Goal: Use online tool/utility: Utilize a website feature to perform a specific function

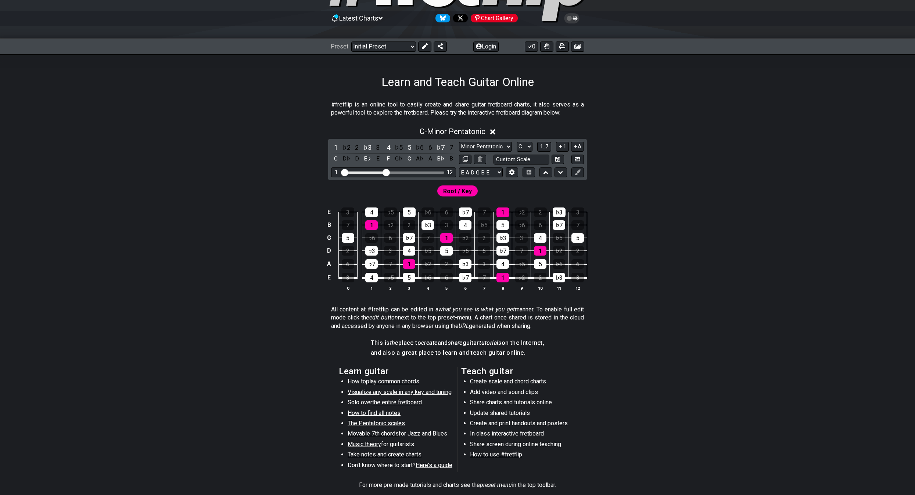
scroll to position [110, 0]
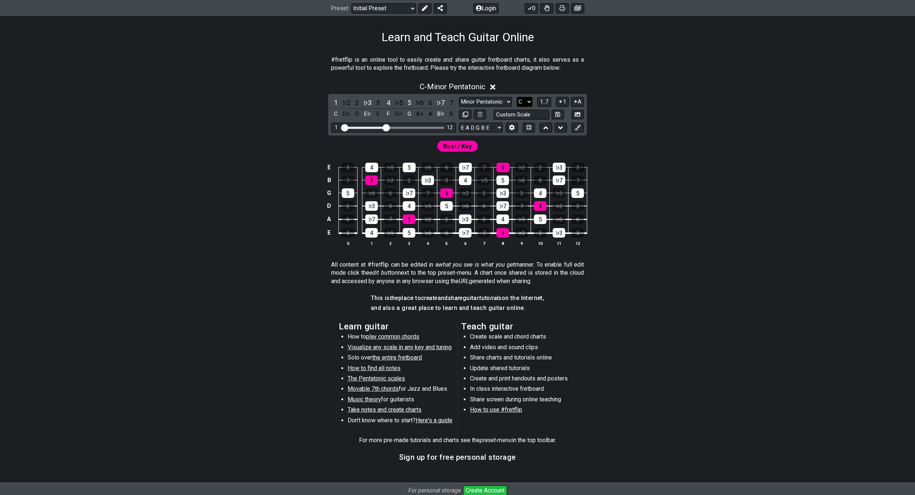
click at [521, 98] on select "A♭ A A♯ B♭ B C C♯ D♭ D D♯ E♭ E F F♯ G♭ G G♯" at bounding box center [524, 102] width 16 height 10
click at [516, 97] on select "A♭ A A♯ B♭ B C C♯ D♭ D D♯ E♭ E F F♯ G♭ G G♯" at bounding box center [524, 102] width 16 height 10
click at [489, 101] on select "Minor Pentatonic Click to edit Minor Pentatonic Major Pentatonic Minor Blues Ma…" at bounding box center [485, 102] width 53 height 10
select select "Major / [PERSON_NAME]"
click at [459, 97] on select "Minor Pentatonic Click to edit Minor Pentatonic Major Pentatonic Minor Blues Ma…" at bounding box center [485, 102] width 53 height 10
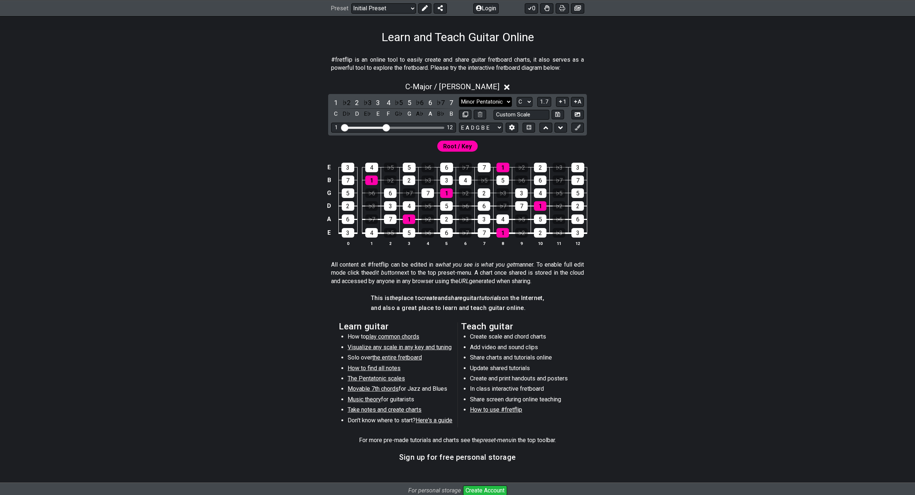
click at [489, 103] on select "Minor Pentatonic Click to edit Minor Pentatonic Major Pentatonic Minor Blues Ma…" at bounding box center [485, 102] width 53 height 10
click at [520, 103] on select "A♭ A A♯ B♭ B C C♯ D♭ D D♯ E♭ E F F♯ G♭ G G♯" at bounding box center [524, 102] width 16 height 10
select select "A"
click at [516, 97] on select "A♭ A A♯ B♭ B C C♯ D♭ D D♯ E♭ E F F♯ G♭ G G♯" at bounding box center [524, 102] width 16 height 10
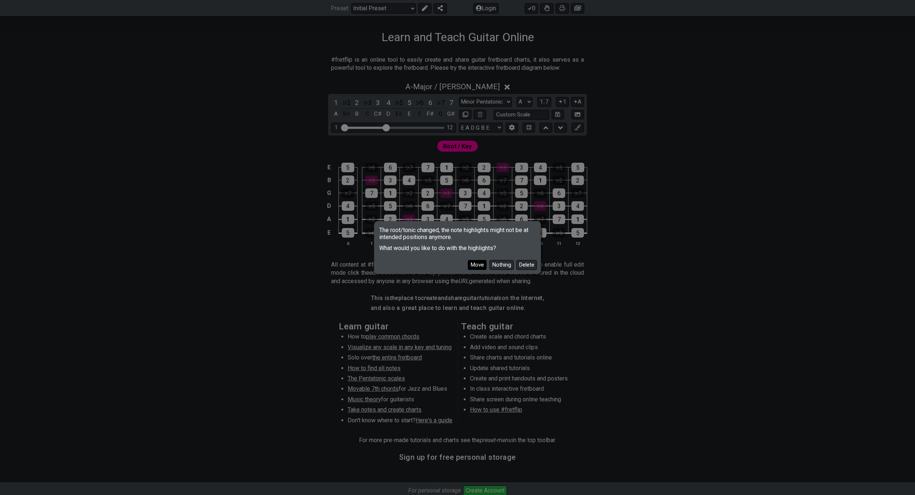
click at [475, 264] on button "Move" at bounding box center [477, 265] width 19 height 10
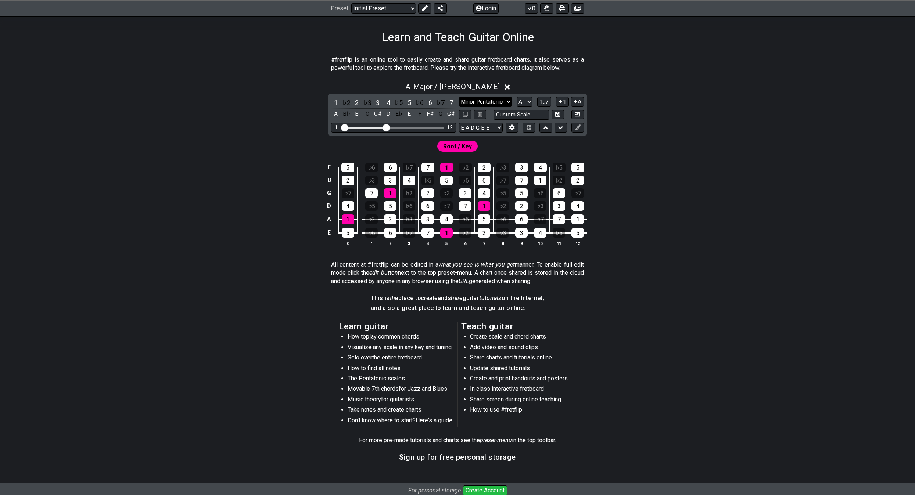
click at [495, 101] on select "Minor Pentatonic Click to edit Minor Pentatonic Major Pentatonic Minor Blues Ma…" at bounding box center [485, 102] width 53 height 10
click at [459, 97] on select "Minor Pentatonic Click to edit Minor Pentatonic Major Pentatonic Minor Blues Ma…" at bounding box center [485, 102] width 53 height 10
click at [500, 100] on select "Minor Pentatonic Click to edit Minor Pentatonic Major Pentatonic Minor Blues Ma…" at bounding box center [485, 102] width 53 height 10
select select "Minor / Aeolian"
click at [459, 97] on select "Minor Pentatonic Click to edit Minor Pentatonic Major Pentatonic Minor Blues Ma…" at bounding box center [485, 102] width 53 height 10
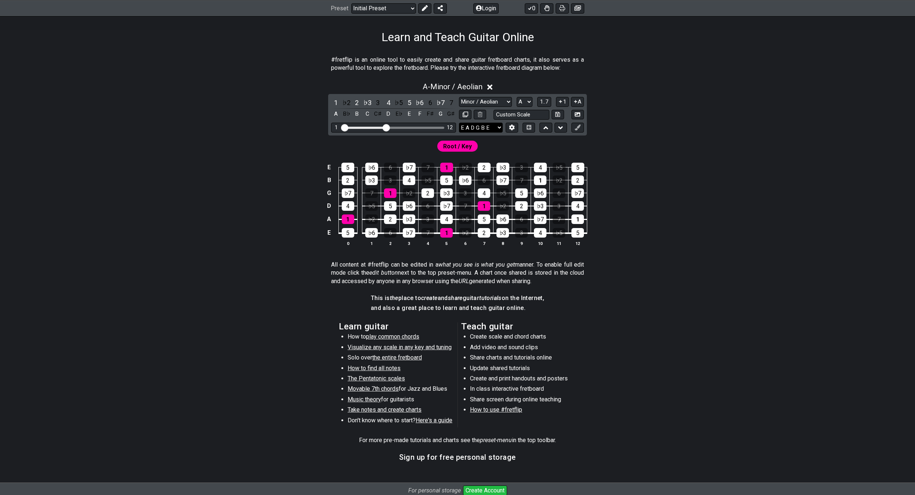
click at [493, 125] on select "E A D G B E E A D G B E E A D G B E B E A D F♯ B A D G C E A D A D G B E E♭ A♭ …" at bounding box center [481, 128] width 44 height 10
select select "B E A D G"
click at [459, 123] on select "E A D G B E E A D G B E E A D G B E B E A D F♯ B A D G C E A D A D G B E E♭ A♭ …" at bounding box center [481, 128] width 44 height 10
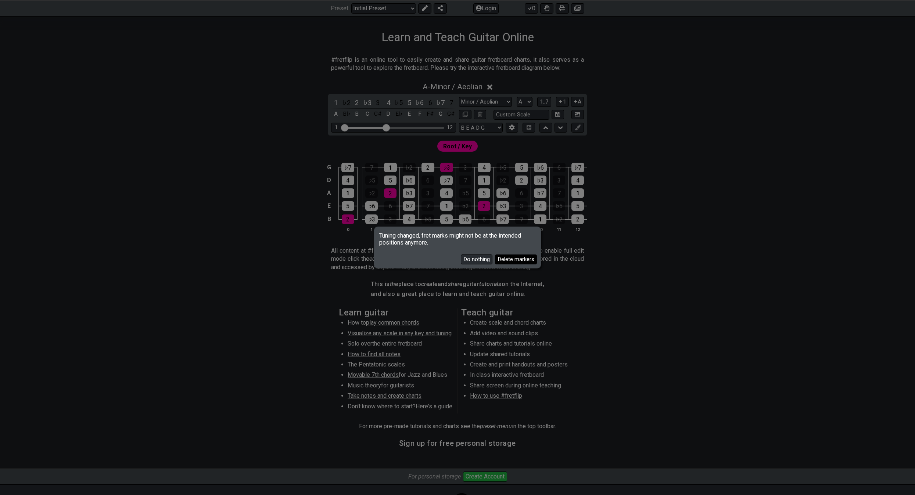
click at [508, 260] on button "Delete markers" at bounding box center [516, 260] width 42 height 10
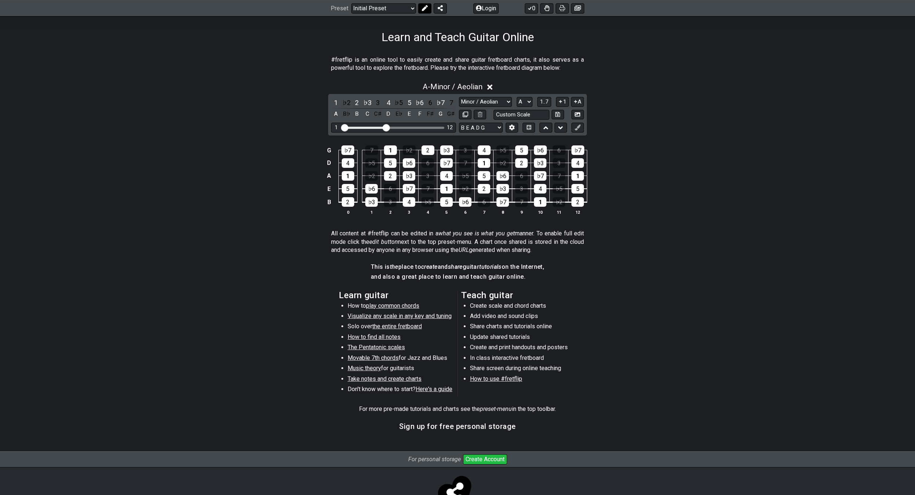
click at [424, 6] on icon at bounding box center [425, 8] width 6 height 6
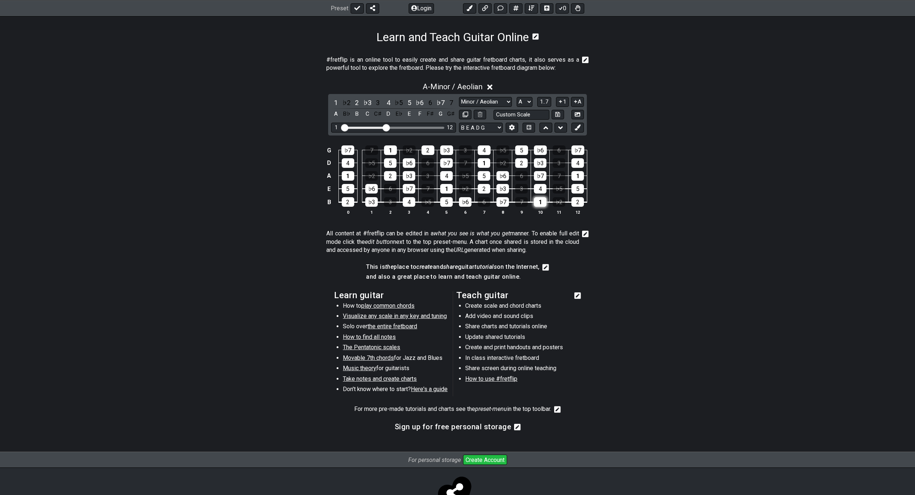
click at [541, 206] on div "1" at bounding box center [540, 202] width 12 height 10
click at [542, 206] on div "1" at bounding box center [540, 202] width 12 height 10
click at [473, 4] on button at bounding box center [469, 8] width 13 height 10
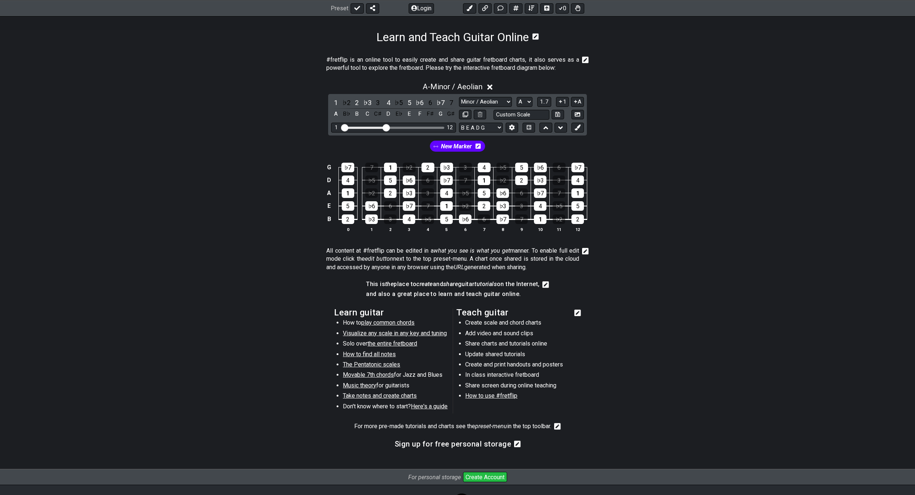
click at [456, 152] on div "New Marker" at bounding box center [457, 146] width 58 height 14
drag, startPoint x: 461, startPoint y: 148, endPoint x: 261, endPoint y: 202, distance: 206.9
click at [261, 202] on section "New Marker G ♭7 7 1 ♭2 2 ♭3 3 4 ♭5 5 ♭6 6 ♭7 D 4 ♭5 5 ♭6 6 ♭7 7 1 ♭2 2 ♭3 3 4 A…" at bounding box center [457, 189] width 573 height 107
click at [477, 147] on icon at bounding box center [477, 146] width 5 height 6
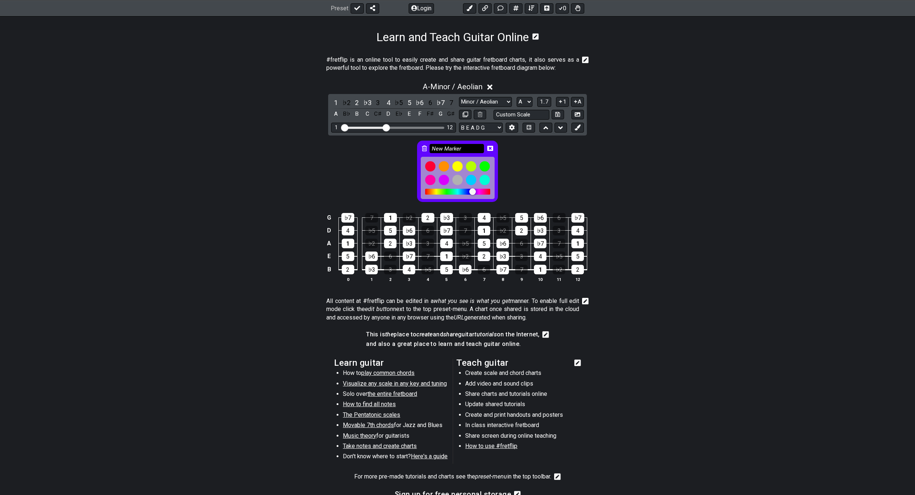
click at [465, 151] on input "New Marker" at bounding box center [456, 148] width 54 height 9
drag, startPoint x: 465, startPoint y: 151, endPoint x: 385, endPoint y: 148, distance: 80.9
click at [385, 148] on div "New Marker" at bounding box center [457, 170] width 573 height 68
type input "e"
type input "E"
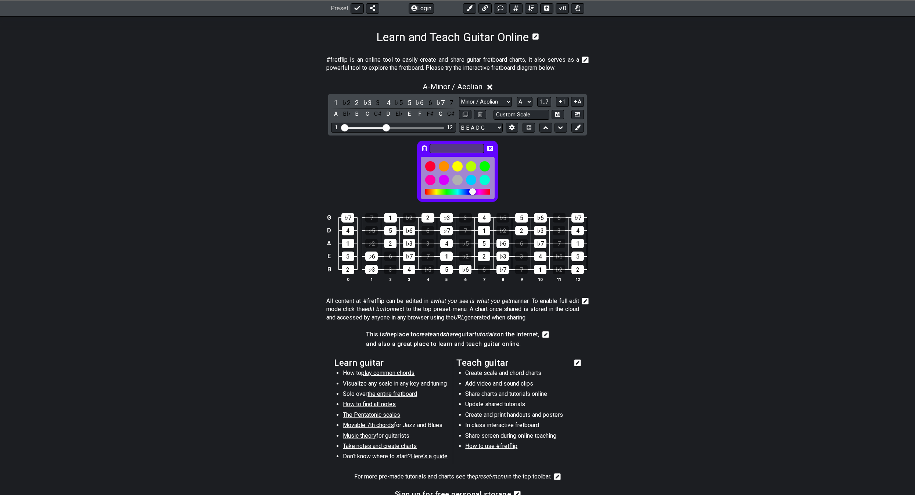
click at [425, 145] on icon at bounding box center [424, 148] width 5 height 6
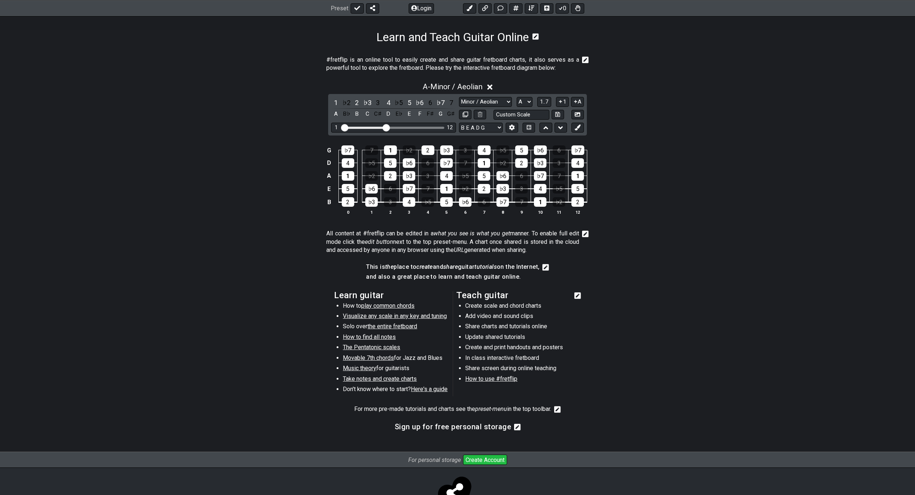
click at [278, 172] on div "G ♭7 7 1 ♭2 2 ♭3 3 4 ♭5 5 ♭6 6 ♭7 D 4 ♭5 5 ♭6 6 ♭7 7 1 ♭2 2 ♭3 3 4 A 1 ♭2 2 ♭3 …" at bounding box center [457, 180] width 573 height 89
click at [532, 10] on icon at bounding box center [531, 8] width 6 height 5
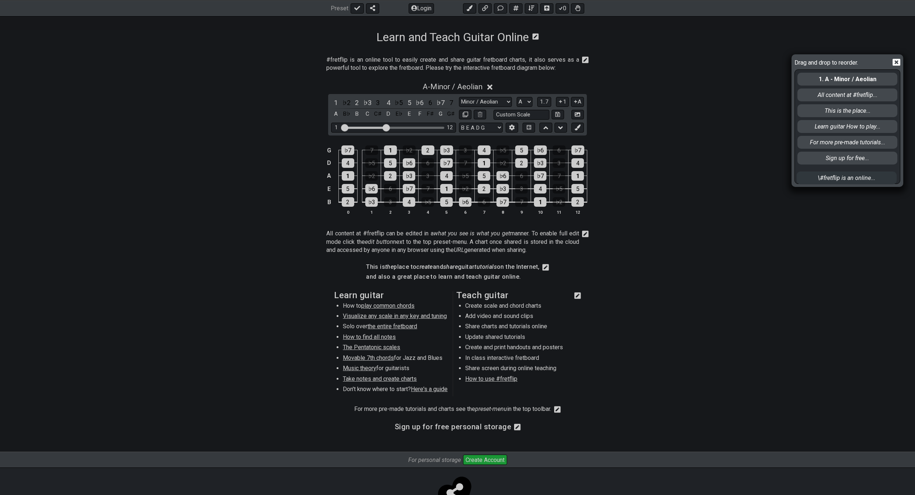
drag, startPoint x: 856, startPoint y: 83, endPoint x: 854, endPoint y: 180, distance: 97.4
click at [854, 181] on div "\#fretflip is an online... 1. A - Minor / Aeolian All content at #fretflip... T…" at bounding box center [846, 127] width 101 height 114
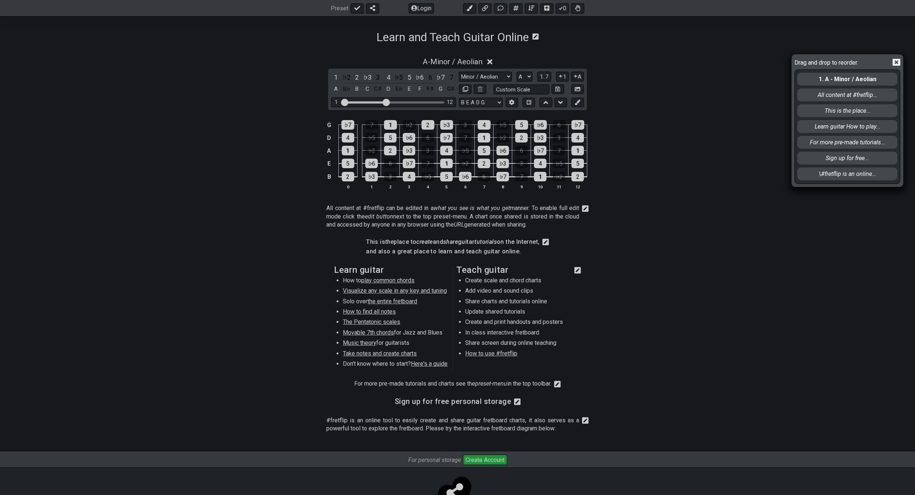
click at [897, 63] on icon at bounding box center [896, 62] width 8 height 8
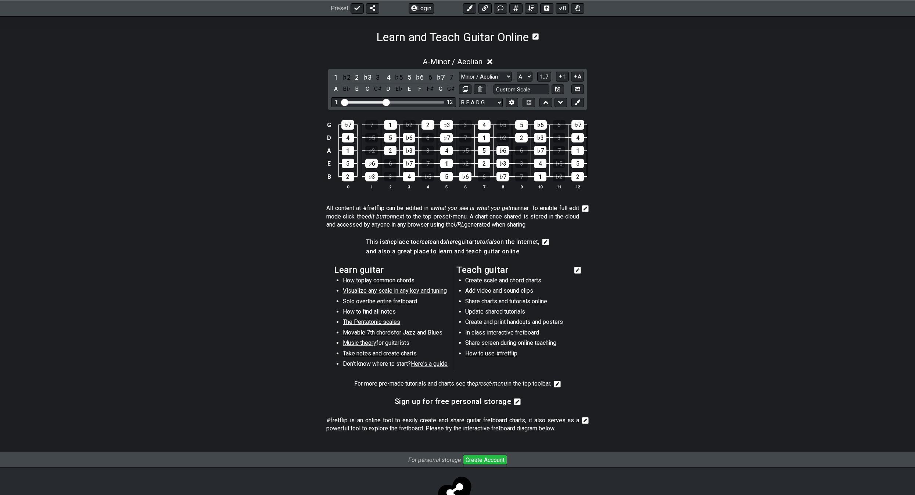
click at [583, 209] on icon at bounding box center [585, 208] width 7 height 7
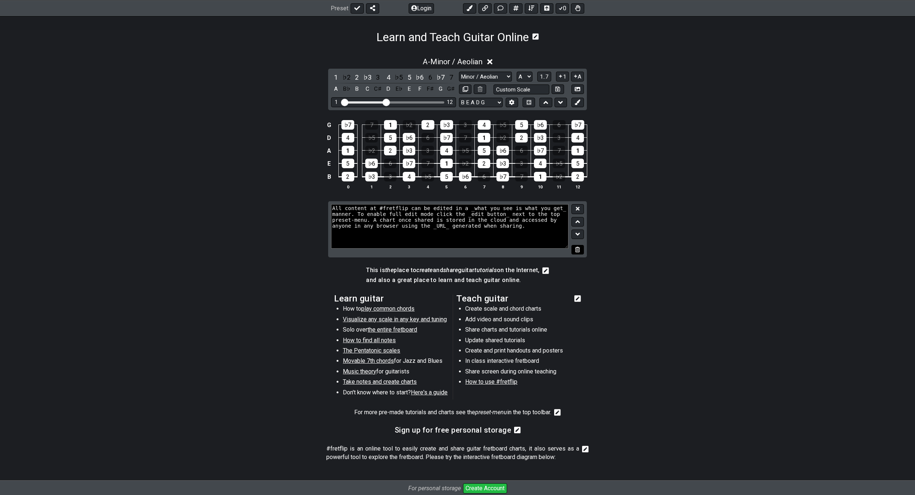
click at [578, 248] on icon at bounding box center [577, 250] width 5 height 6
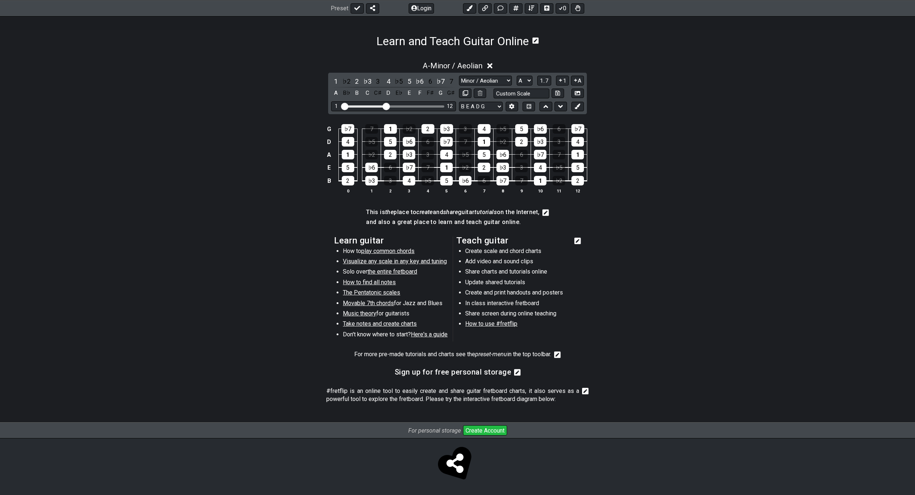
click at [549, 214] on icon at bounding box center [545, 212] width 7 height 7
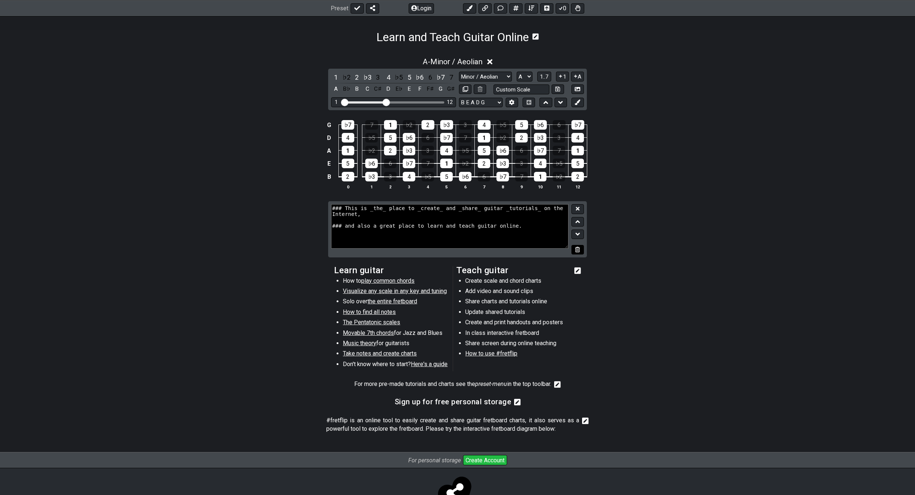
click at [580, 247] on icon at bounding box center [577, 250] width 5 height 6
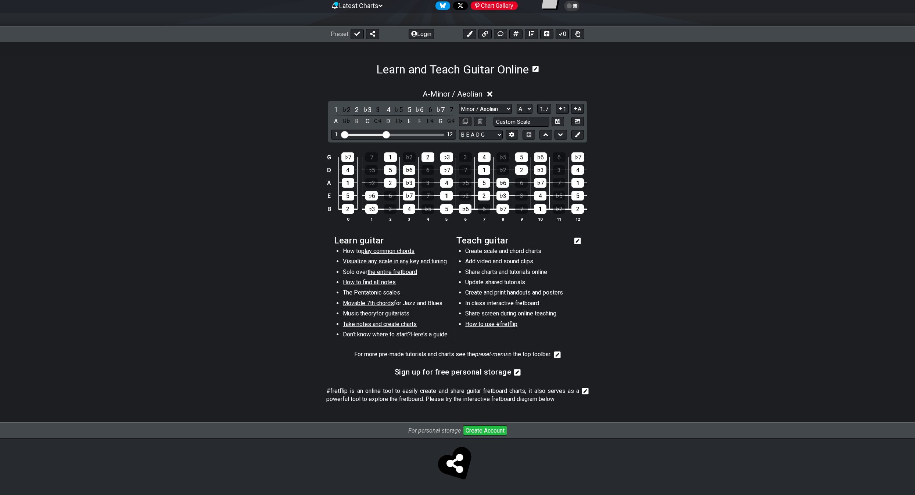
click at [581, 242] on icon at bounding box center [577, 241] width 7 height 7
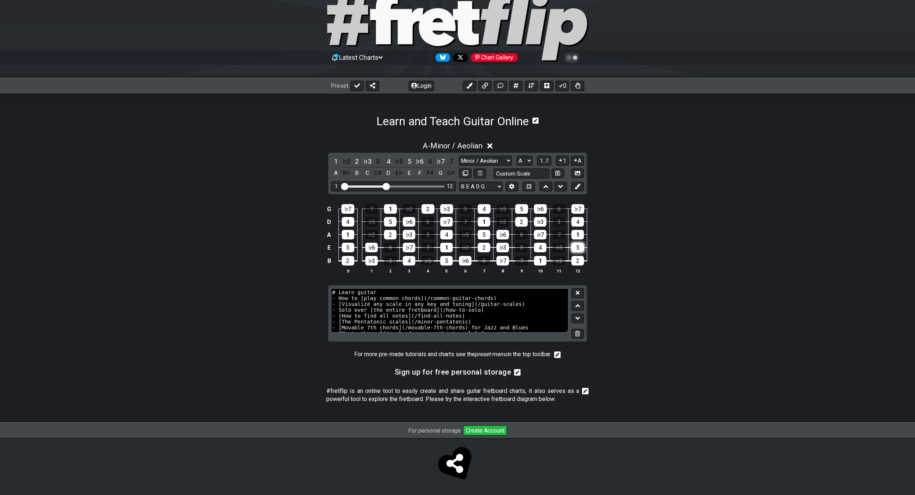
scroll to position [26, 0]
click at [581, 334] on button at bounding box center [577, 334] width 12 height 10
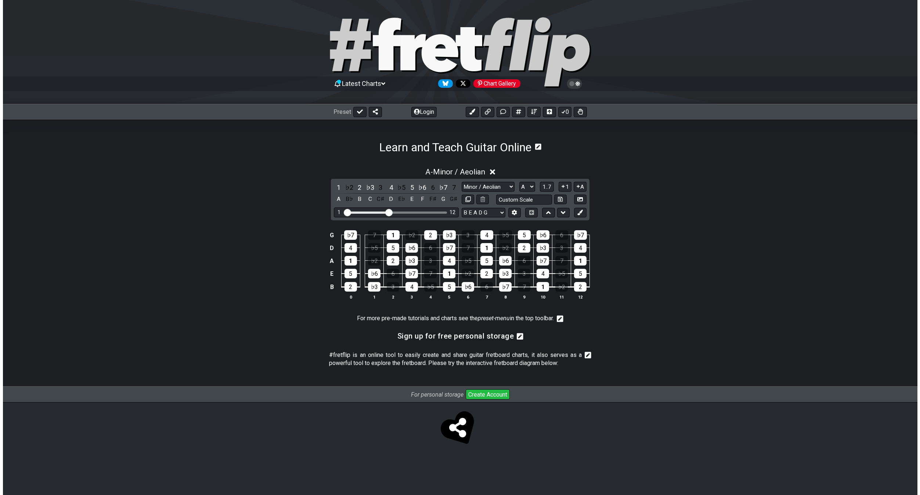
scroll to position [0, 0]
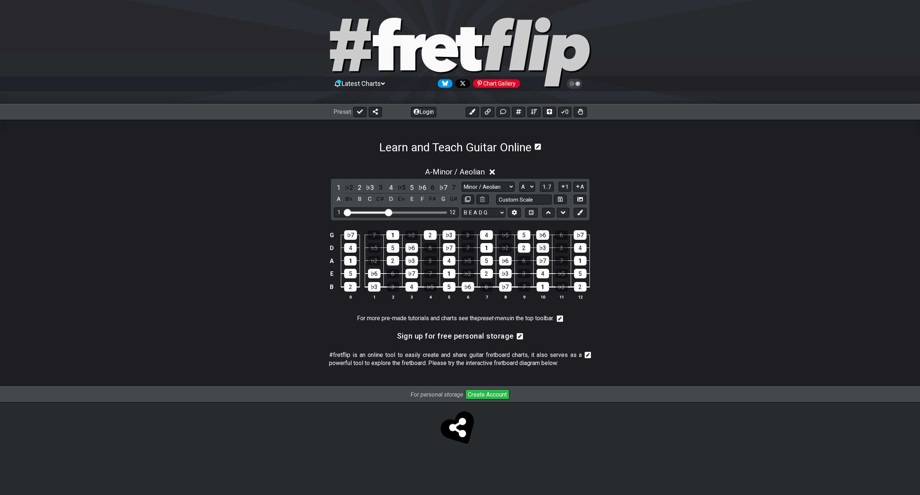
click at [561, 318] on icon at bounding box center [560, 319] width 7 height 7
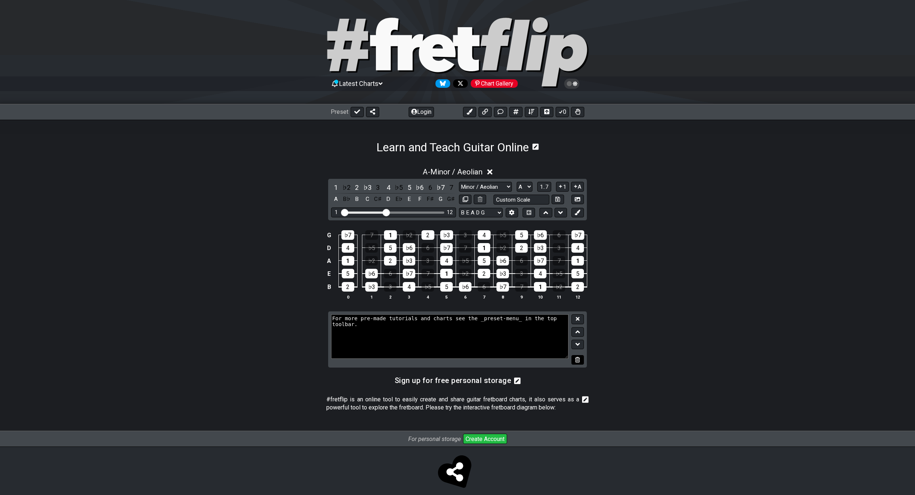
click at [575, 359] on button at bounding box center [577, 360] width 12 height 10
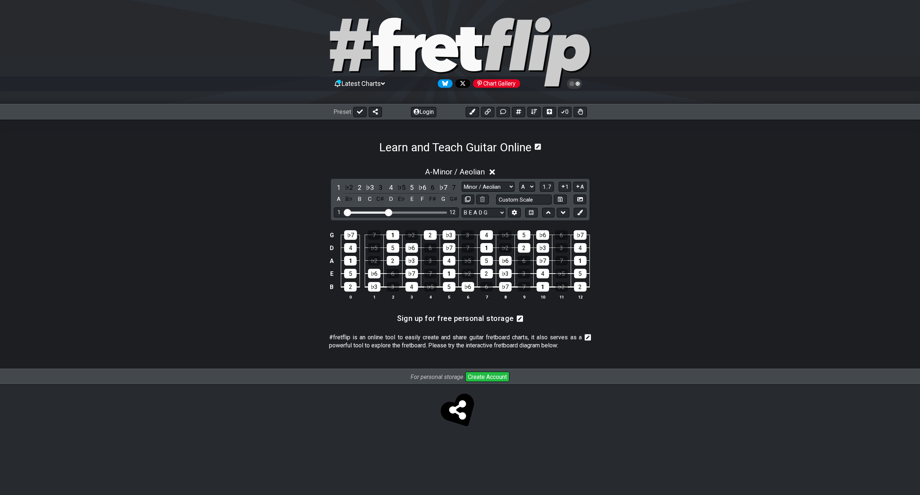
click at [521, 320] on icon at bounding box center [520, 319] width 7 height 7
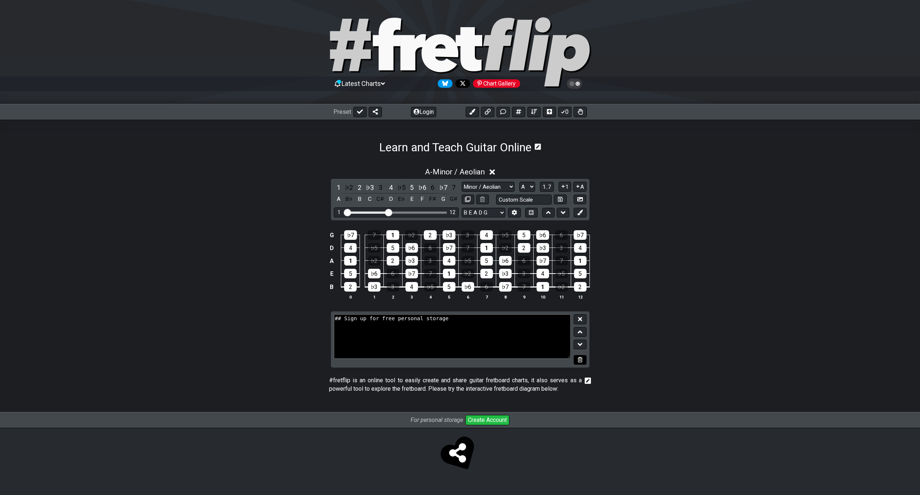
click at [579, 362] on icon at bounding box center [580, 360] width 5 height 6
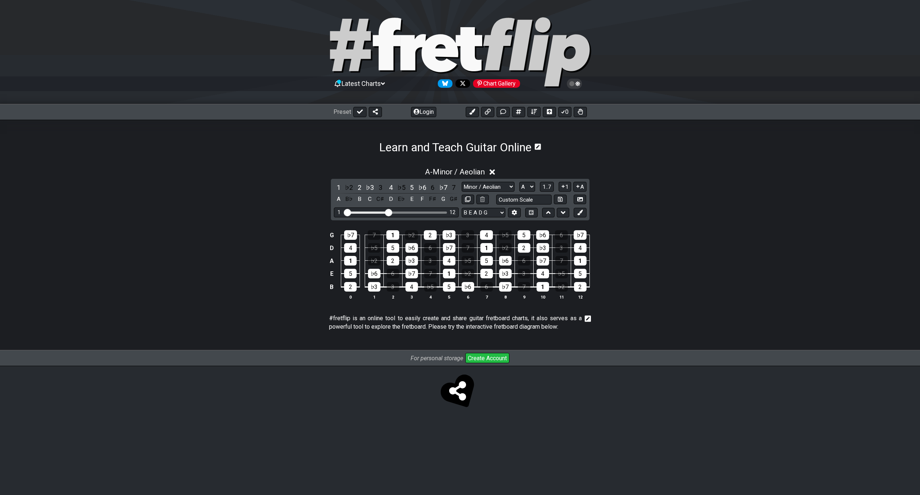
click at [586, 321] on icon at bounding box center [588, 319] width 7 height 7
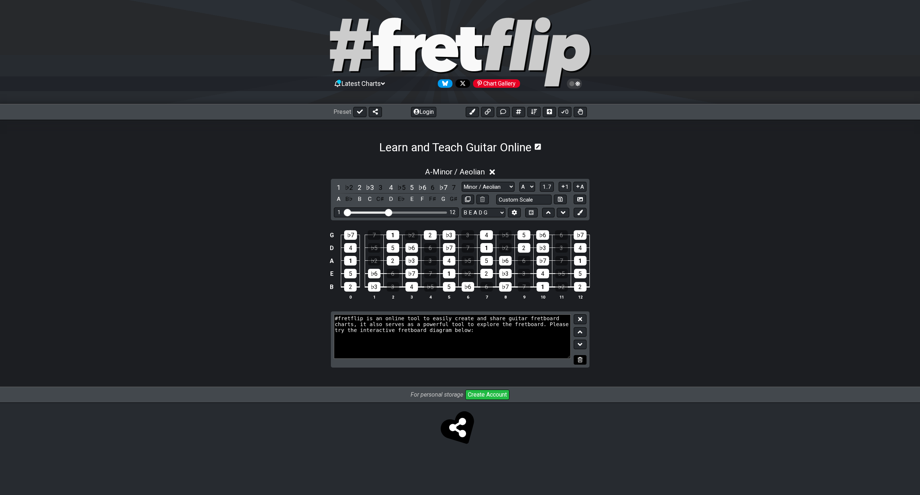
click at [579, 358] on icon at bounding box center [580, 360] width 5 height 6
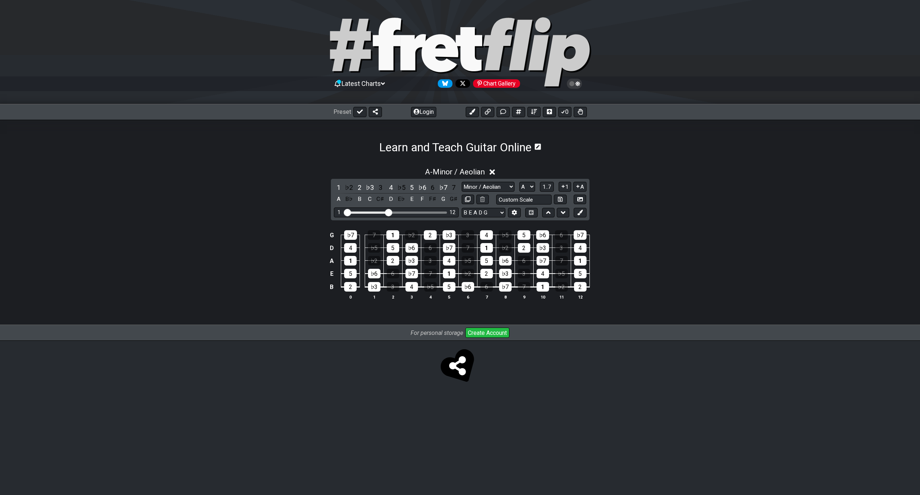
click at [380, 83] on span "Latest Charts" at bounding box center [361, 84] width 39 height 8
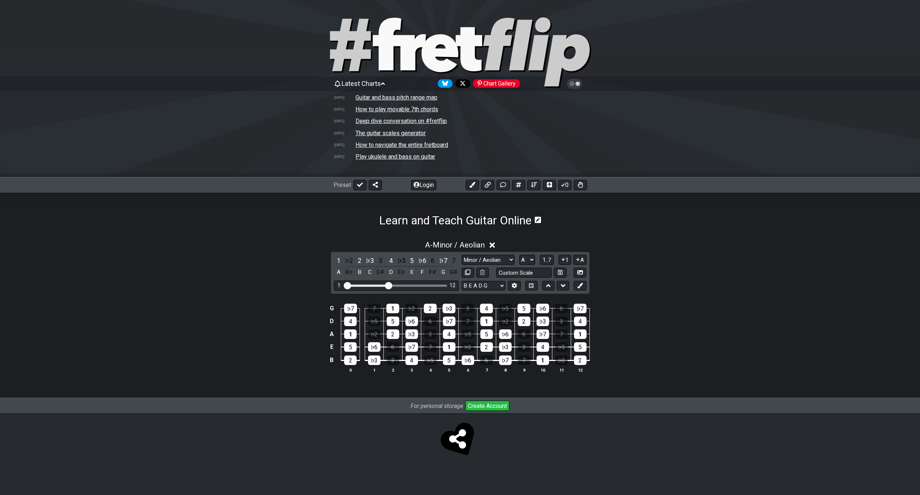
click at [379, 83] on span "Latest Charts" at bounding box center [361, 84] width 39 height 8
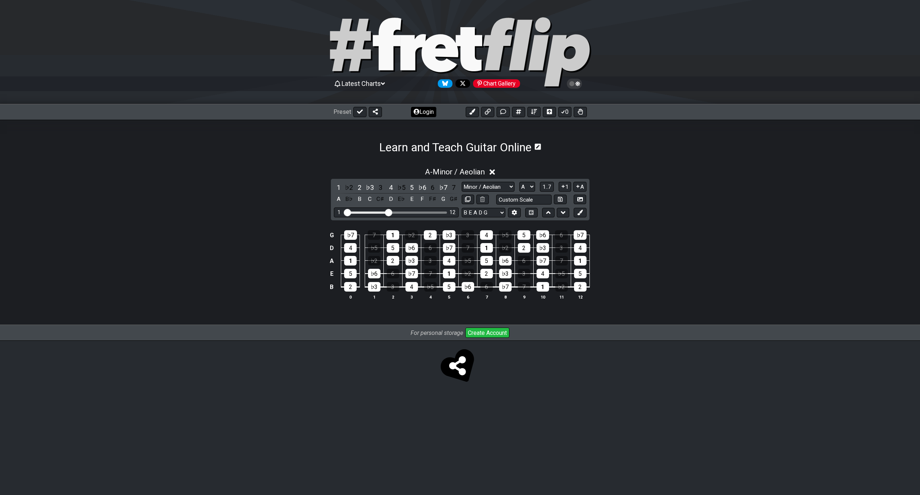
click at [421, 111] on button "Login" at bounding box center [423, 112] width 25 height 10
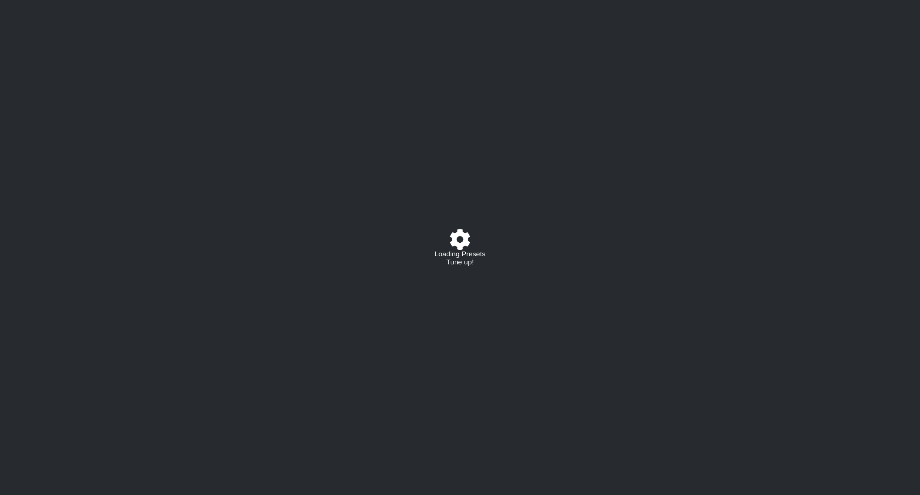
select select "A"
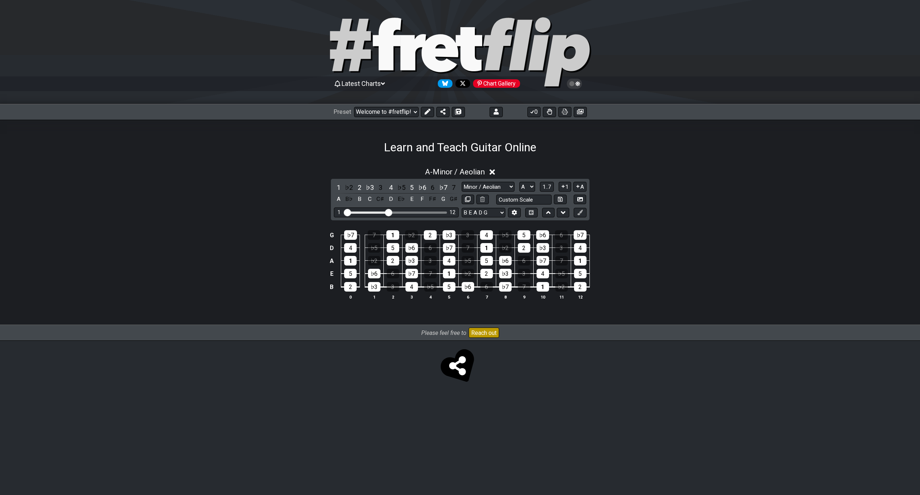
drag, startPoint x: 463, startPoint y: 173, endPoint x: 411, endPoint y: 174, distance: 52.5
click at [415, 175] on div "A - Minor / Aeolian" at bounding box center [460, 170] width 573 height 14
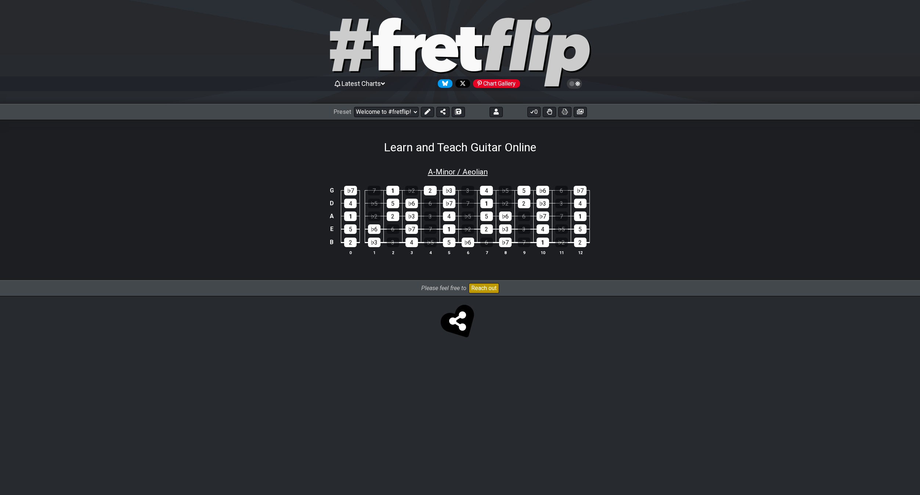
click at [462, 172] on span "A - Minor / Aeolian" at bounding box center [458, 172] width 60 height 9
select select "A"
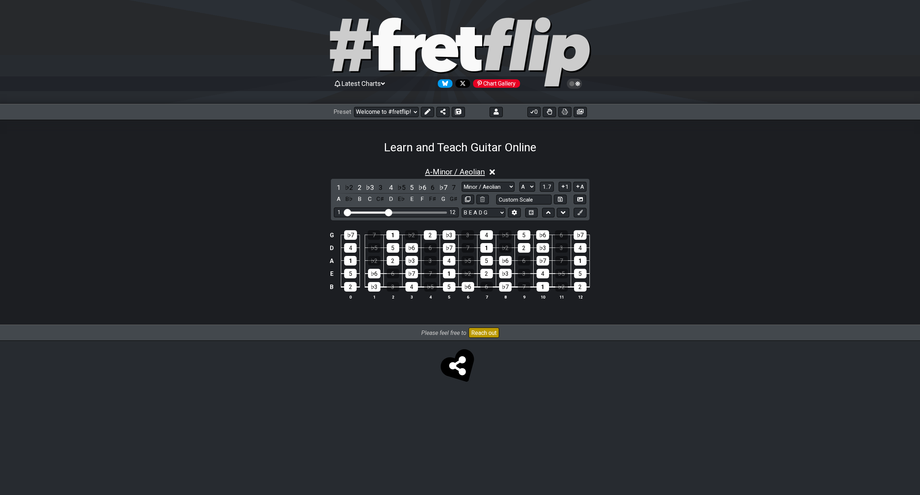
drag, startPoint x: 462, startPoint y: 172, endPoint x: 448, endPoint y: 169, distance: 14.5
click at [443, 172] on span "A - Minor / Aeolian" at bounding box center [455, 172] width 60 height 9
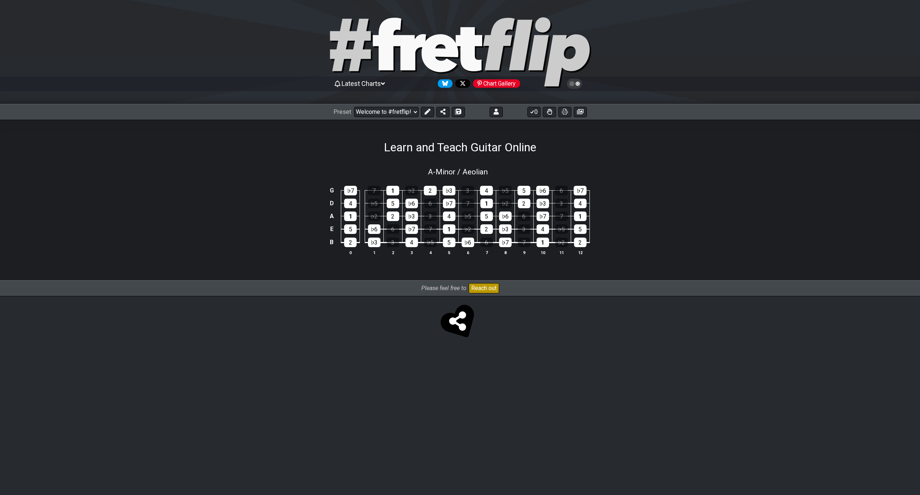
drag, startPoint x: 386, startPoint y: 193, endPoint x: 369, endPoint y: 194, distance: 17.3
click at [369, 196] on tr "D 4 ♭5 5 ♭6 6 ♭7 7 1 ♭2 2 ♭3 3 4" at bounding box center [458, 196] width 262 height 13
click at [428, 116] on button at bounding box center [427, 112] width 13 height 10
drag, startPoint x: 367, startPoint y: 209, endPoint x: 305, endPoint y: 148, distance: 86.2
click at [305, 148] on section "Learn and Teach Guitar Online A - Minor / Aeolian G ♭7 7 1 ♭2 2 ♭3 3 4 ♭5 5 ♭6 …" at bounding box center [460, 201] width 920 height 162
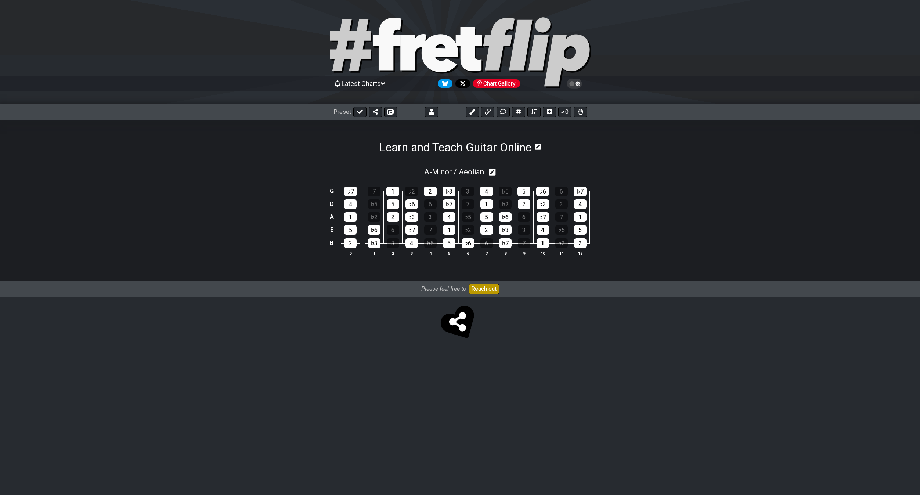
click at [492, 173] on icon at bounding box center [492, 172] width 7 height 7
select select "A"
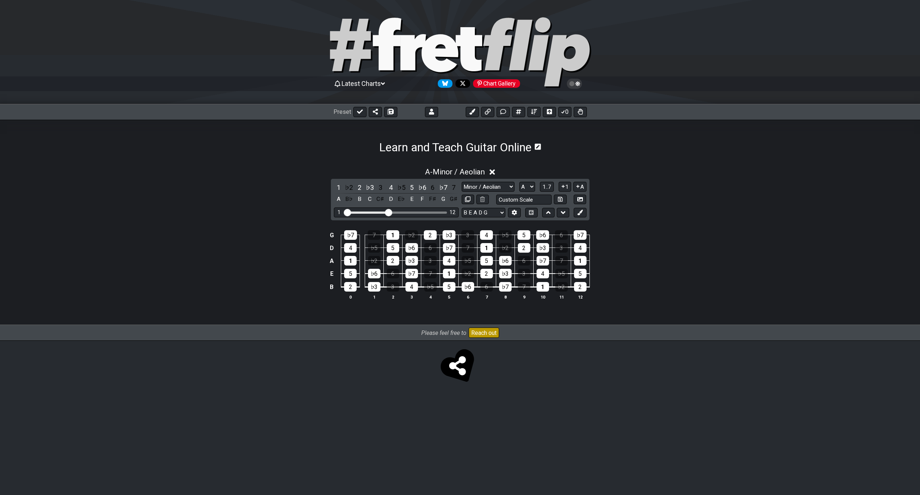
click at [493, 173] on icon at bounding box center [493, 172] width 6 height 6
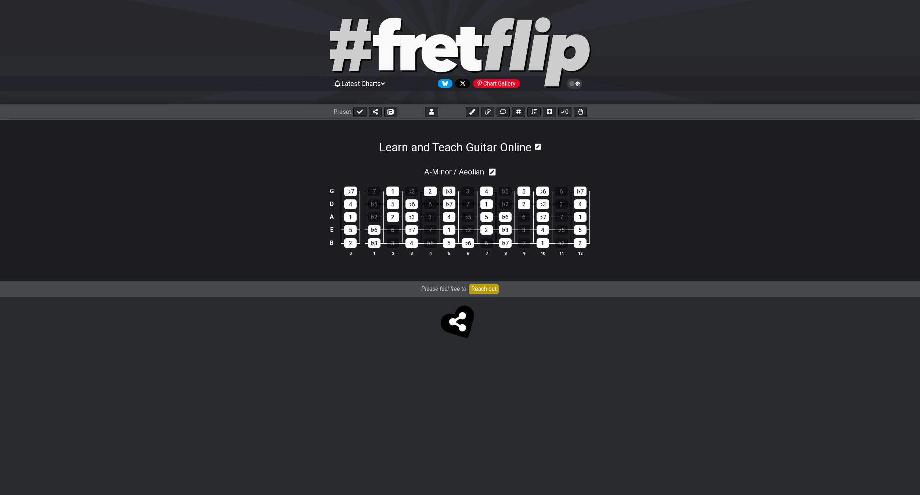
click at [381, 83] on span "Latest Charts" at bounding box center [361, 84] width 39 height 8
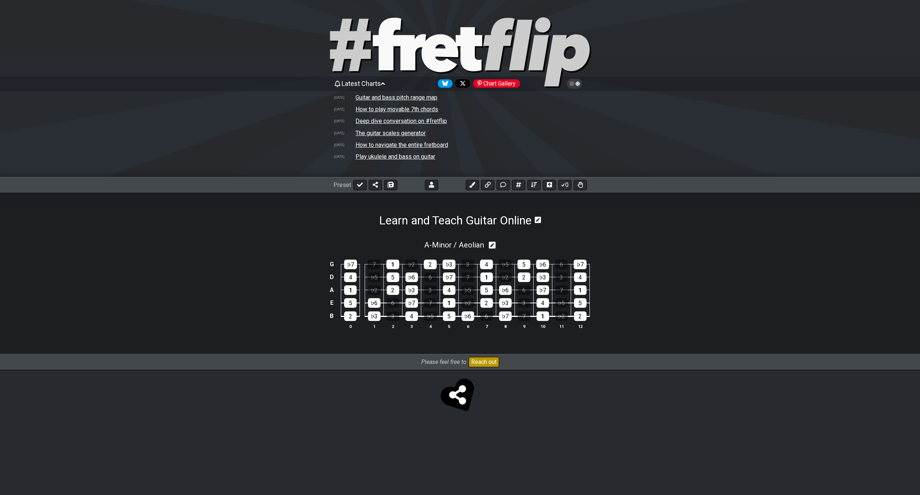
click at [381, 83] on span "Latest Charts" at bounding box center [361, 84] width 39 height 8
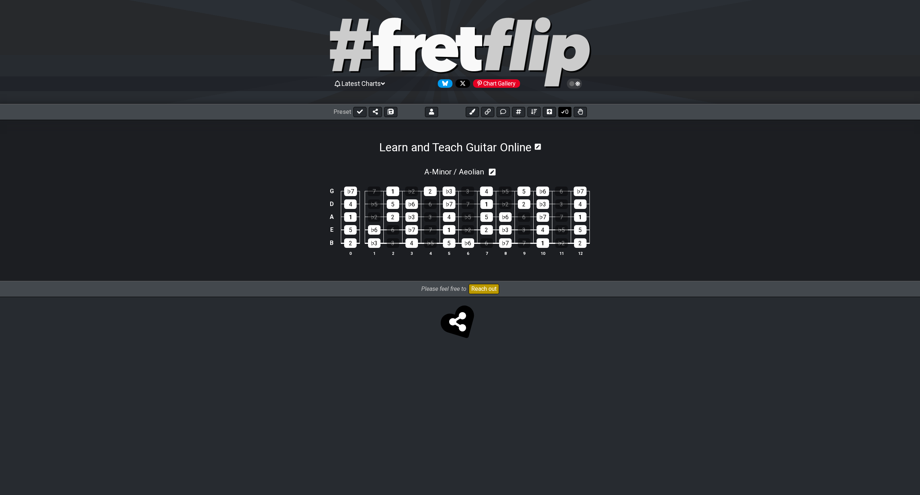
click at [567, 114] on button "0" at bounding box center [564, 112] width 13 height 10
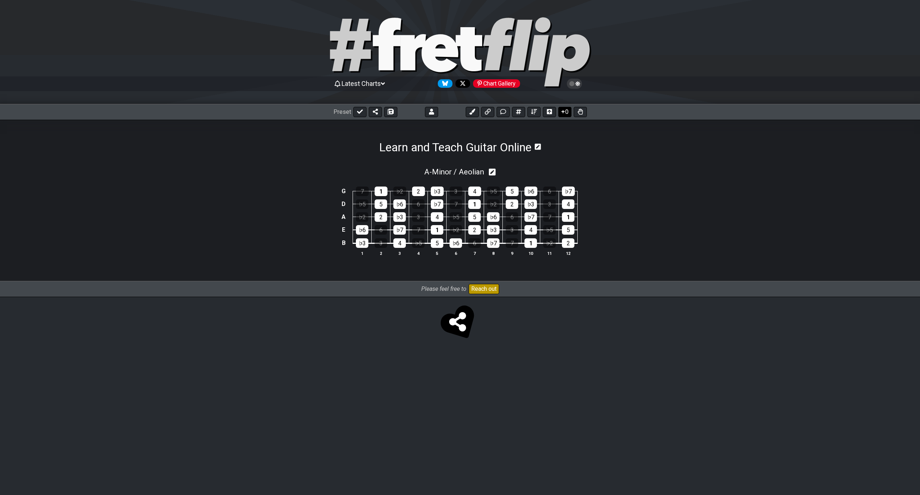
click at [566, 114] on button "0" at bounding box center [564, 112] width 13 height 10
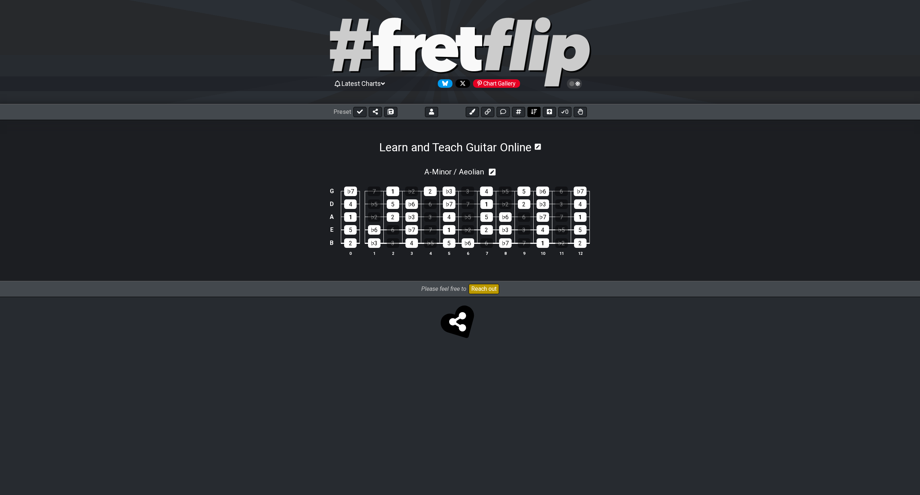
click at [535, 113] on icon at bounding box center [534, 112] width 6 height 6
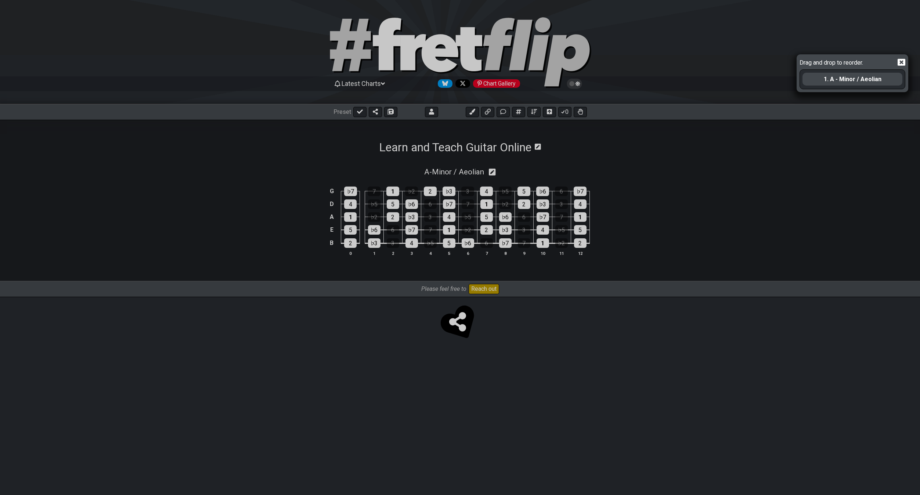
click at [899, 62] on icon at bounding box center [902, 62] width 8 height 7
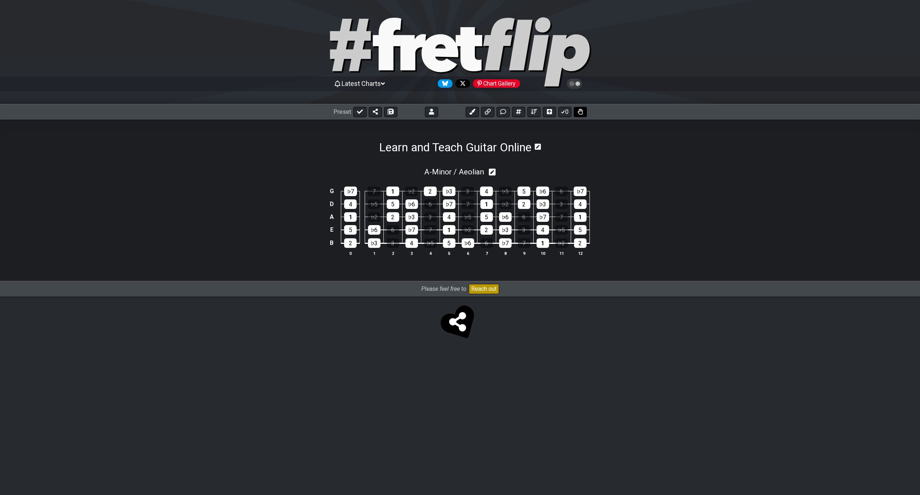
click at [581, 112] on icon at bounding box center [580, 112] width 5 height 6
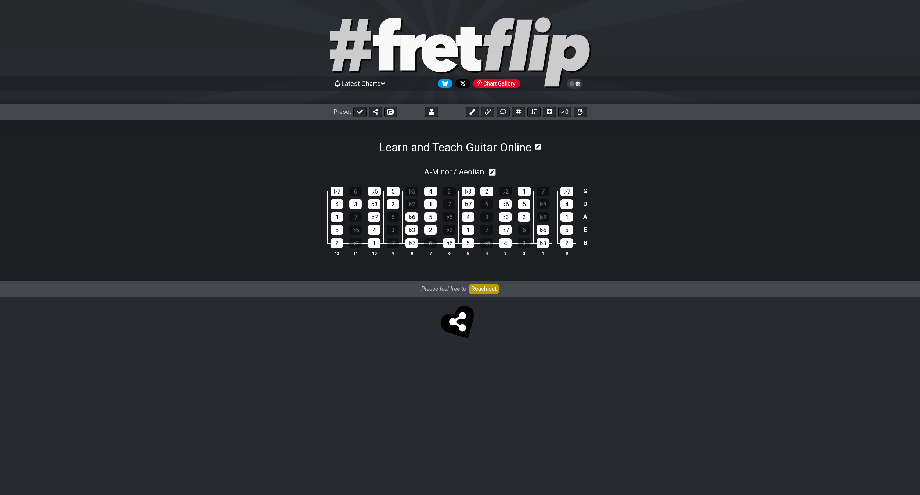
drag, startPoint x: 541, startPoint y: 193, endPoint x: 539, endPoint y: 181, distance: 12.8
click at [539, 184] on td "7" at bounding box center [543, 185] width 19 height 13
click at [353, 201] on div "3" at bounding box center [355, 204] width 12 height 10
click at [354, 203] on div "3" at bounding box center [355, 204] width 12 height 10
click at [348, 159] on div "A - Minor / Aeolian ♭7 6 ♭6 5 ♭5 4 3 ♭3 2 ♭2 1 7 ♭7 G 4 3 ♭3 2 ♭2 1 7 ♭7 6 ♭6 5…" at bounding box center [460, 217] width 573 height 127
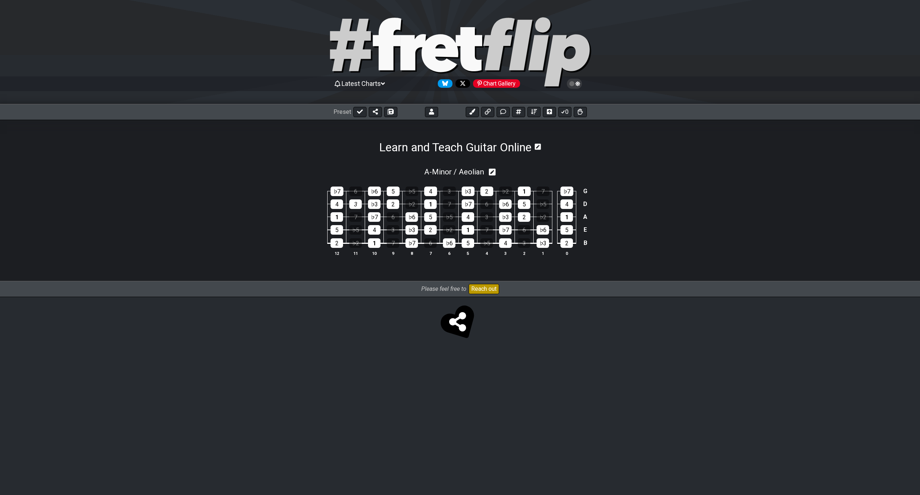
click at [352, 158] on div "A - Minor / Aeolian ♭7 6 ♭6 5 ♭5 4 3 ♭3 2 ♭2 1 7 ♭7 G 4 3 ♭3 2 ♭2 1 7 ♭7 6 ♭6 5…" at bounding box center [460, 217] width 573 height 127
click at [582, 112] on icon at bounding box center [580, 112] width 5 height 6
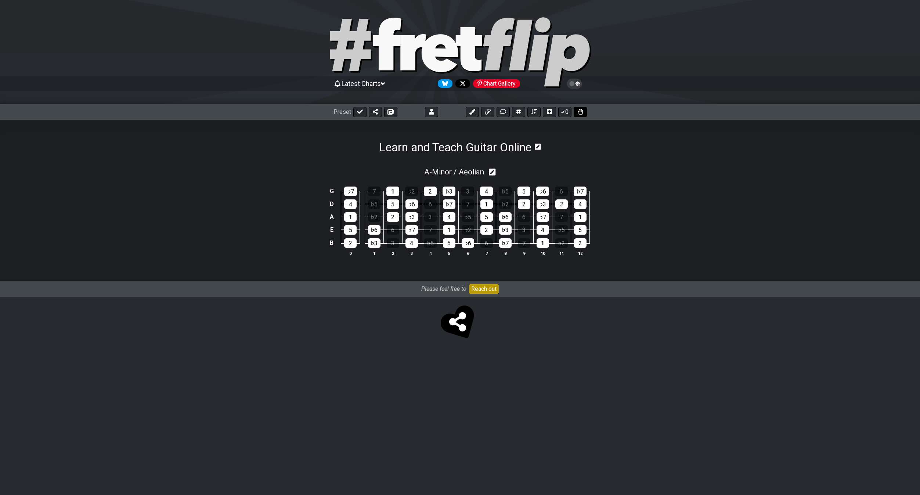
click at [580, 116] on button at bounding box center [580, 112] width 13 height 10
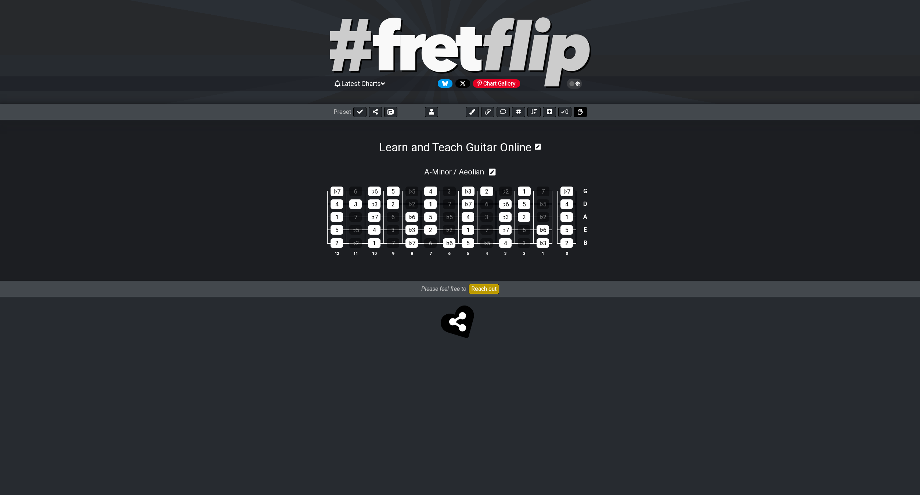
click at [580, 116] on button at bounding box center [580, 112] width 13 height 10
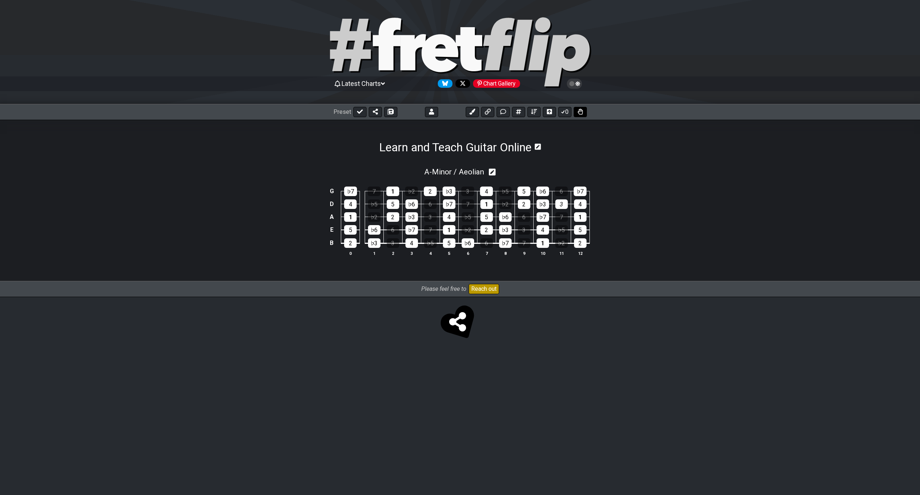
click at [576, 111] on button at bounding box center [580, 112] width 13 height 10
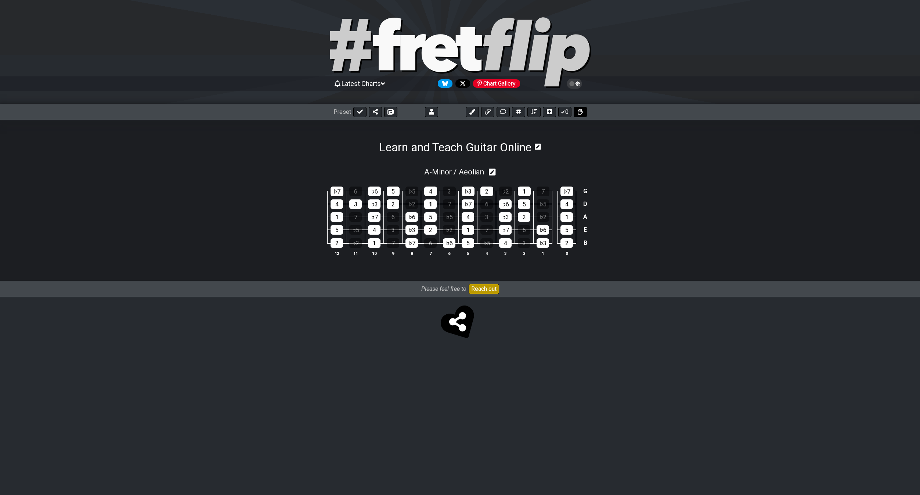
click at [580, 111] on icon at bounding box center [580, 112] width 5 height 6
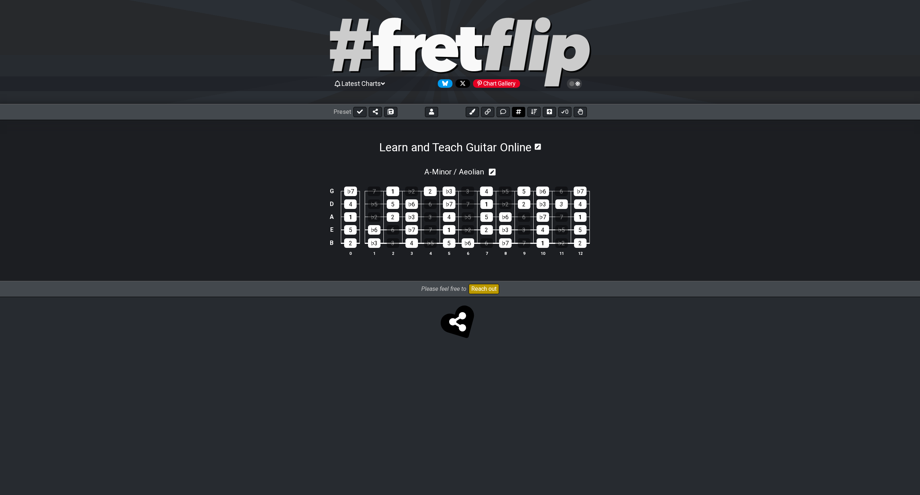
click at [522, 112] on button at bounding box center [518, 112] width 13 height 10
select select "A"
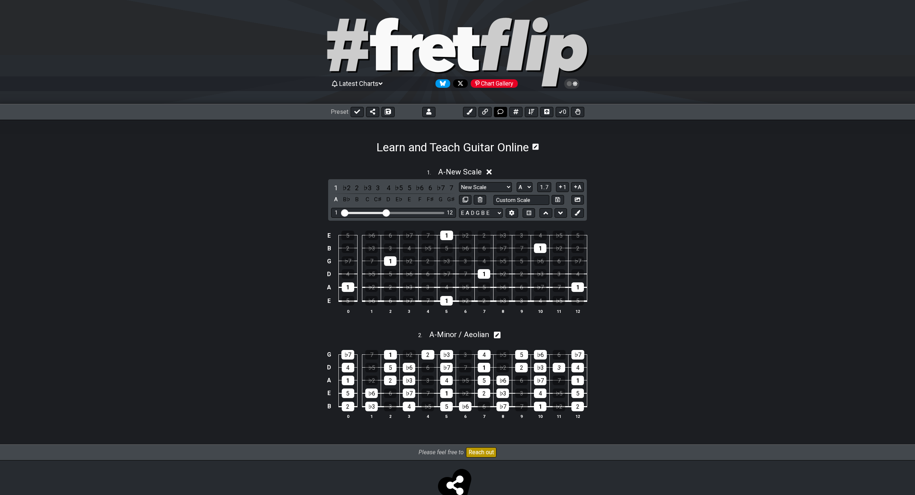
click at [500, 114] on icon at bounding box center [500, 112] width 6 height 6
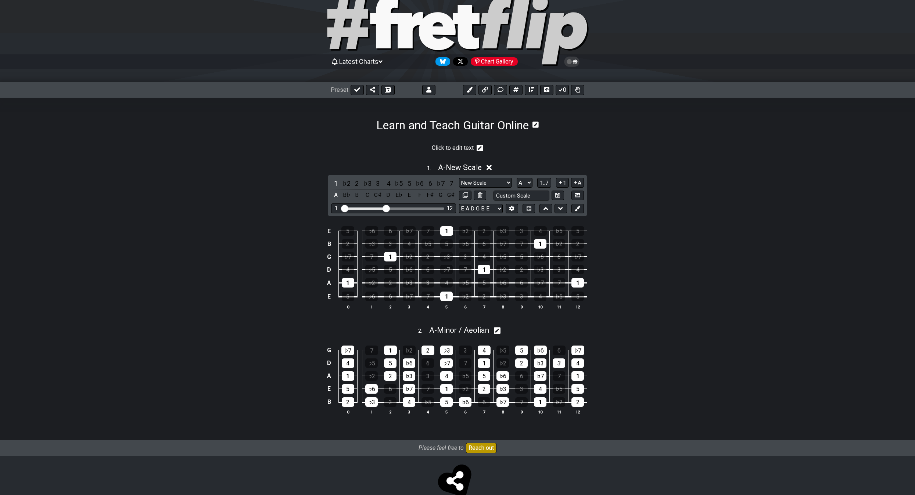
click at [509, 127] on h1 "Learn and Teach Guitar Online" at bounding box center [452, 125] width 152 height 14
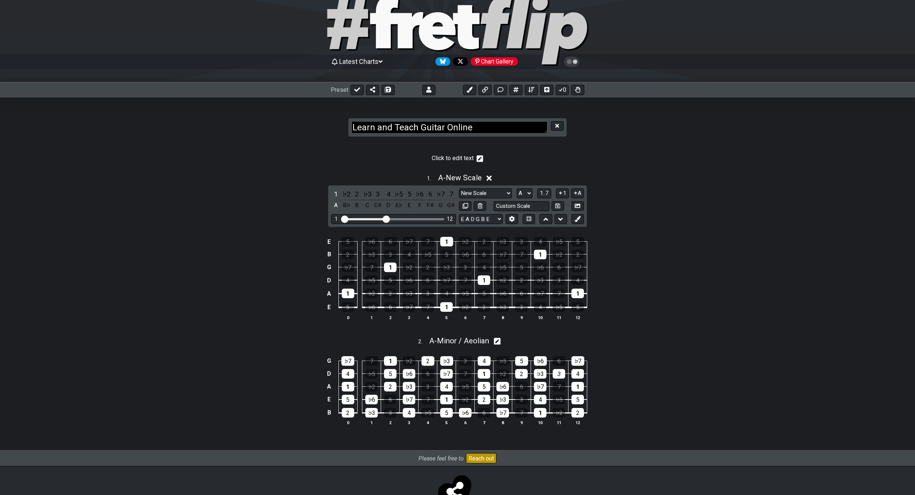
click at [509, 127] on textarea "Learn and Teach Guitar Online" at bounding box center [449, 127] width 196 height 13
click at [557, 126] on icon at bounding box center [557, 126] width 4 height 4
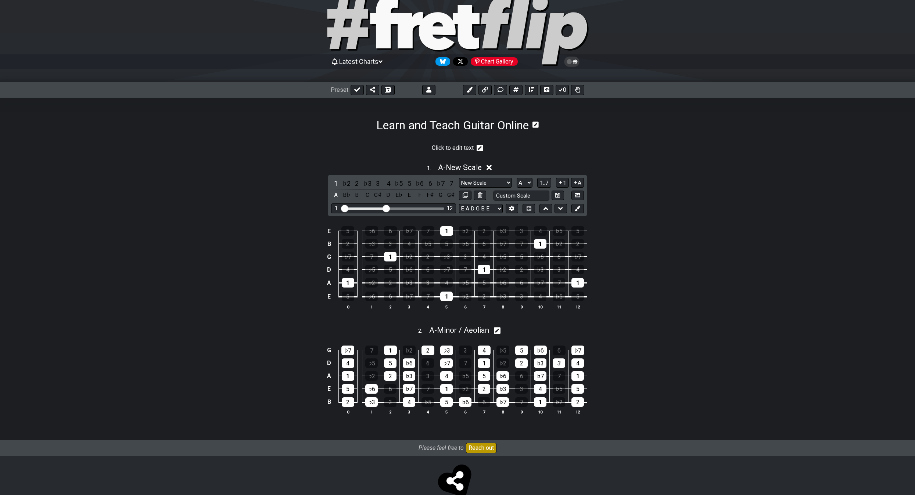
click at [469, 147] on p "Click to edit text" at bounding box center [453, 148] width 42 height 8
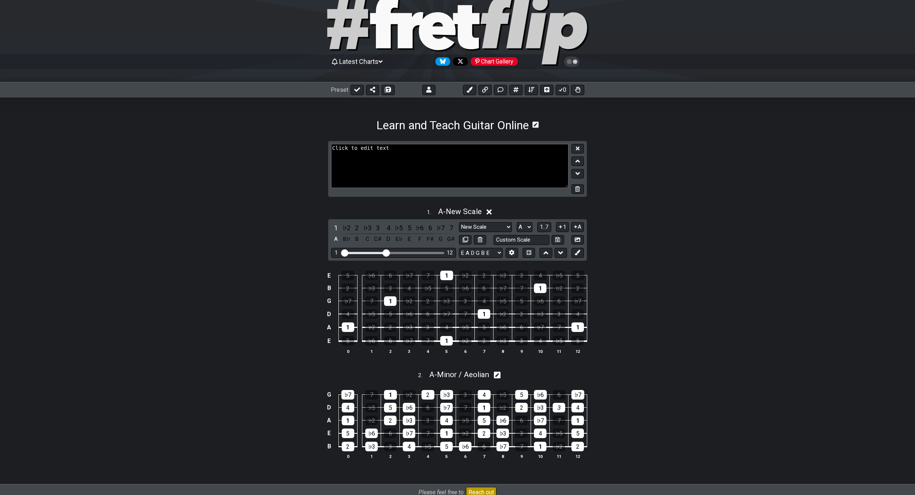
click at [277, 140] on div "Click to edit text 1 . A - New Scale 1 ♭2 2 ♭3 3 4 ♭5 5 ♭6 6 ♭7 7 A B♭ B C C♯ D…" at bounding box center [457, 308] width 573 height 353
click at [359, 127] on section "Learn and Teach Guitar Online" at bounding box center [457, 115] width 915 height 35
click at [442, 127] on h1 "Learn and Teach Guitar Online" at bounding box center [452, 125] width 152 height 14
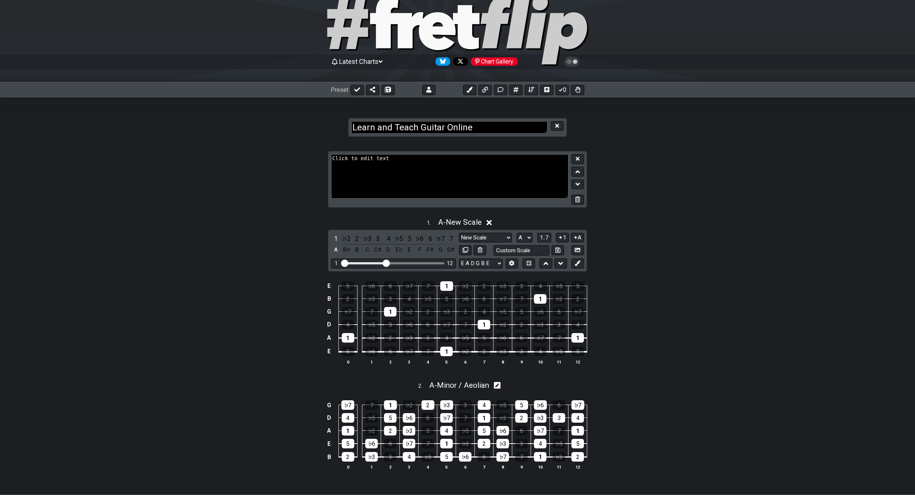
drag, startPoint x: 476, startPoint y: 128, endPoint x: 351, endPoint y: 124, distance: 125.3
click at [351, 124] on textarea "Learn and Teach Guitar Online" at bounding box center [449, 127] width 196 height 13
type textarea "Your Direction - Goose"
click at [278, 136] on section "Your Direction - Goose" at bounding box center [457, 120] width 915 height 45
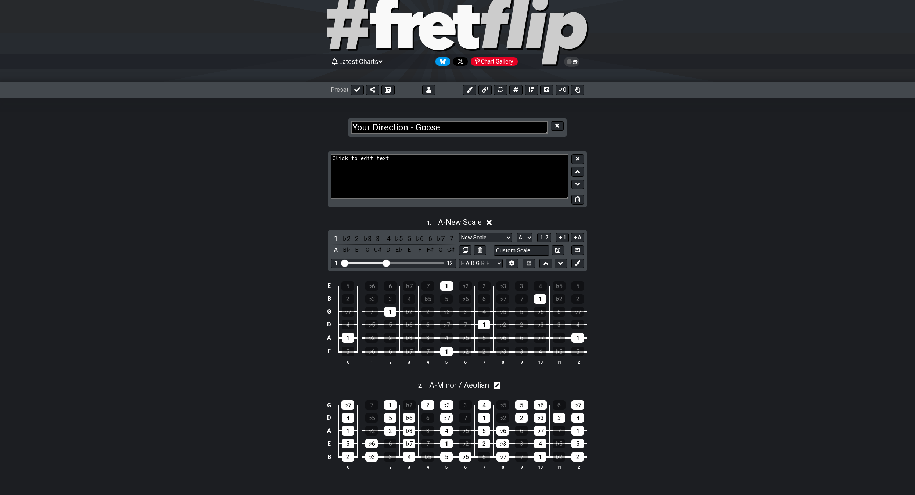
click at [611, 146] on div "Click to edit text 1 . A - New Scale 1 ♭2 2 ♭3 3 4 ♭5 5 ♭6 6 ♭7 7 A B♭ B C C♯ D…" at bounding box center [457, 319] width 573 height 353
click at [559, 126] on icon at bounding box center [557, 126] width 4 height 6
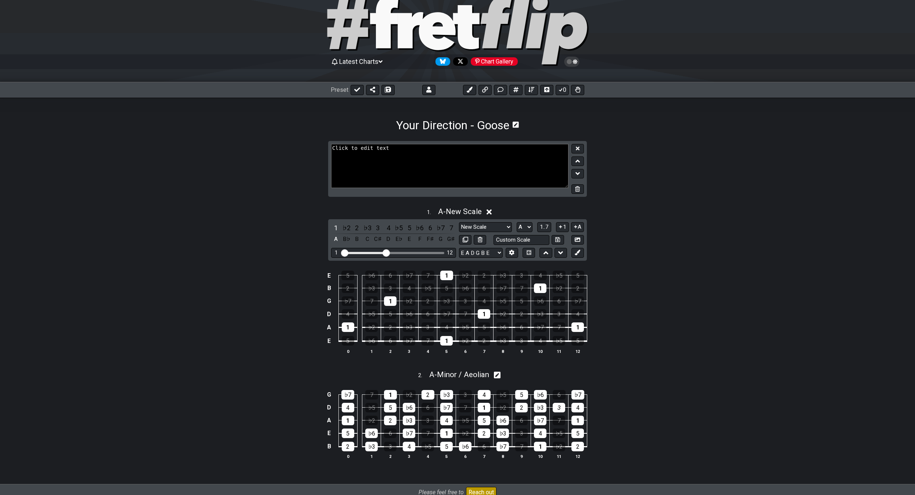
click at [557, 126] on section "Your Direction - Goose" at bounding box center [457, 115] width 915 height 35
click at [579, 190] on icon at bounding box center [577, 189] width 5 height 6
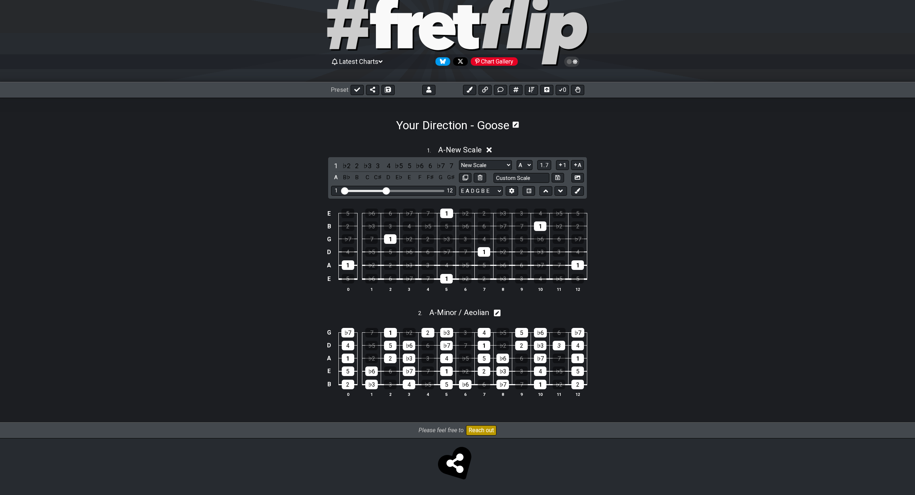
click at [619, 155] on div "1 . A - New Scale 1 ♭2 2 ♭3 3 4 ♭5 5 ♭6 6 ♭7 7 A B♭ B C C♯ D E♭ E F F♯ G G♯ New…" at bounding box center [457, 222] width 573 height 162
click at [458, 150] on span "A - New Scale" at bounding box center [460, 149] width 44 height 9
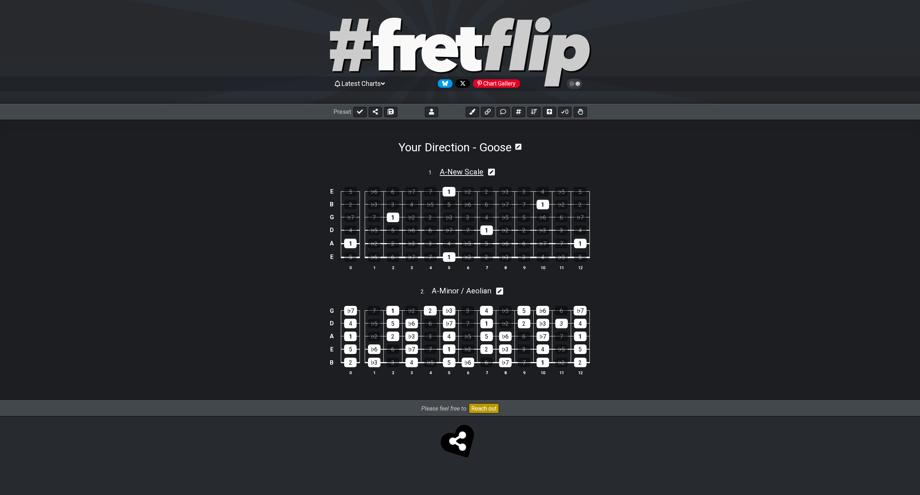
click at [479, 169] on span "A - New Scale" at bounding box center [462, 172] width 44 height 9
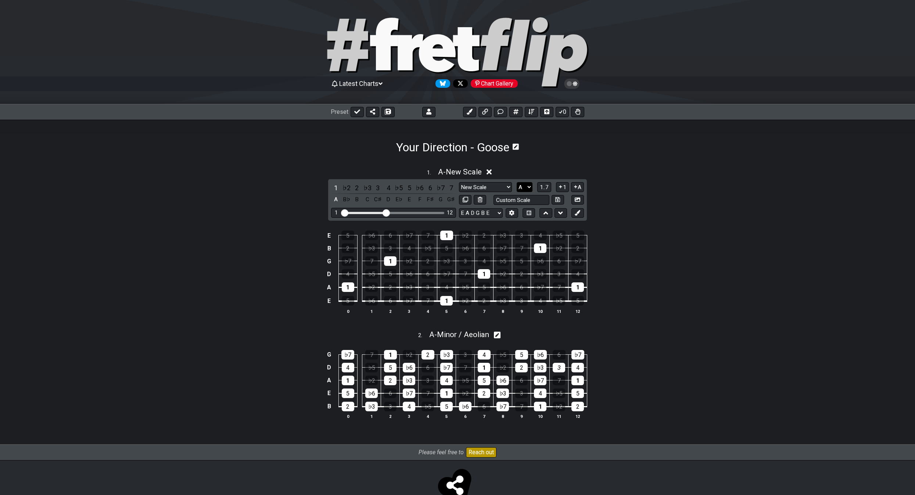
click at [521, 187] on select "A♭ A A♯ B♭ B C C♯ D♭ D D♯ E♭ E F F♯ G♭ G G♯" at bounding box center [524, 187] width 16 height 10
click at [516, 182] on select "A♭ A A♯ B♭ B C C♯ D♭ D D♯ E♭ E F F♯ G♭ G G♯" at bounding box center [524, 187] width 16 height 10
click at [524, 189] on select "A♭ A A♯ B♭ B C C♯ D♭ D D♯ E♭ E F F♯ G♭ G G♯" at bounding box center [524, 187] width 16 height 10
select select "F"
click at [516, 182] on select "A♭ A A♯ B♭ B C C♯ D♭ D D♯ E♭ E F F♯ G♭ G G♯" at bounding box center [524, 187] width 16 height 10
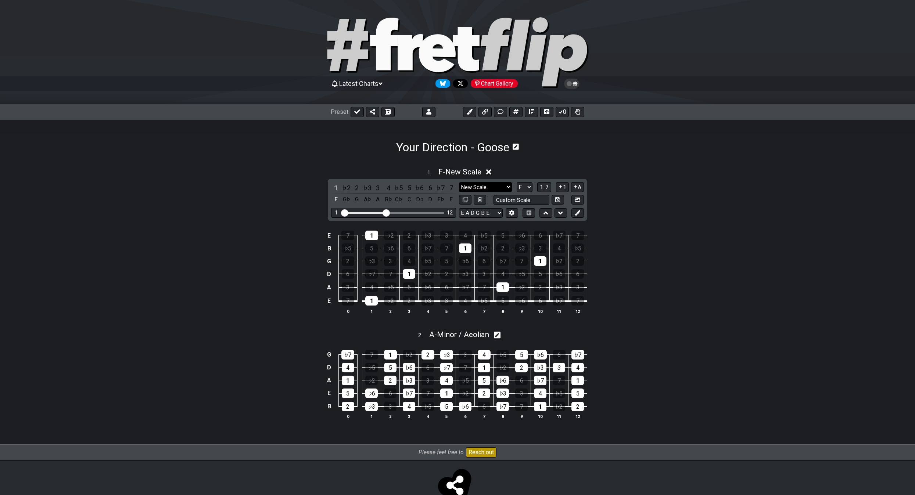
click at [501, 183] on select "New Scale New Scale Minor Pentatonic Major Pentatonic Minor Blues Major Blues M…" at bounding box center [485, 187] width 53 height 10
click at [459, 182] on select "New Scale New Scale Minor Pentatonic Major Pentatonic Minor Blues Major Blues M…" at bounding box center [485, 187] width 53 height 10
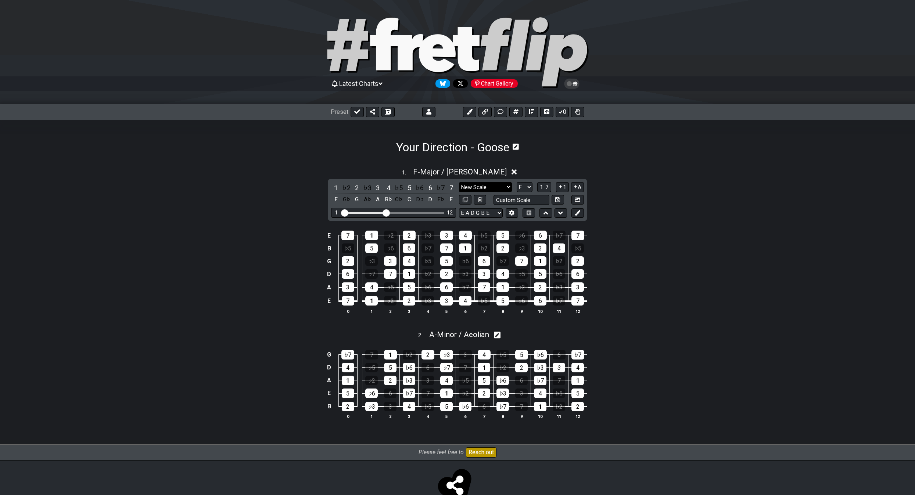
click at [482, 187] on select "New Scale New Scale Minor Pentatonic Major Pentatonic Minor Blues Major Blues M…" at bounding box center [485, 187] width 53 height 10
select select "Major Pentatonic"
click at [459, 182] on select "New Scale New Scale Minor Pentatonic Major Pentatonic Minor Blues Major Blues M…" at bounding box center [485, 187] width 53 height 10
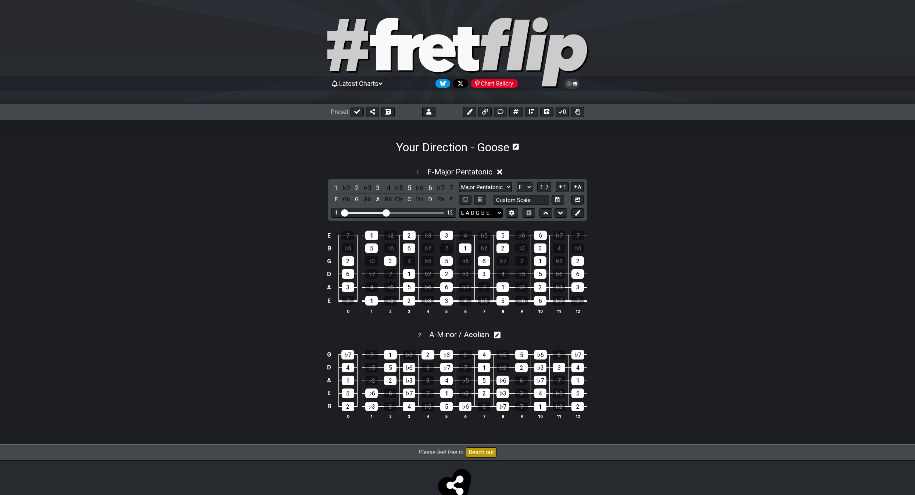
click at [483, 215] on select "E A D G B E E A D G B E E A D G B E B E A D F♯ B A D G C E A D A D G B E E♭ A♭ …" at bounding box center [481, 213] width 44 height 10
select select "B E A D G"
click at [459, 208] on select "E A D G B E E A D G B E E A D G B E B E A D F♯ B A D G C E A D A D G B E E♭ A♭ …" at bounding box center [481, 213] width 44 height 10
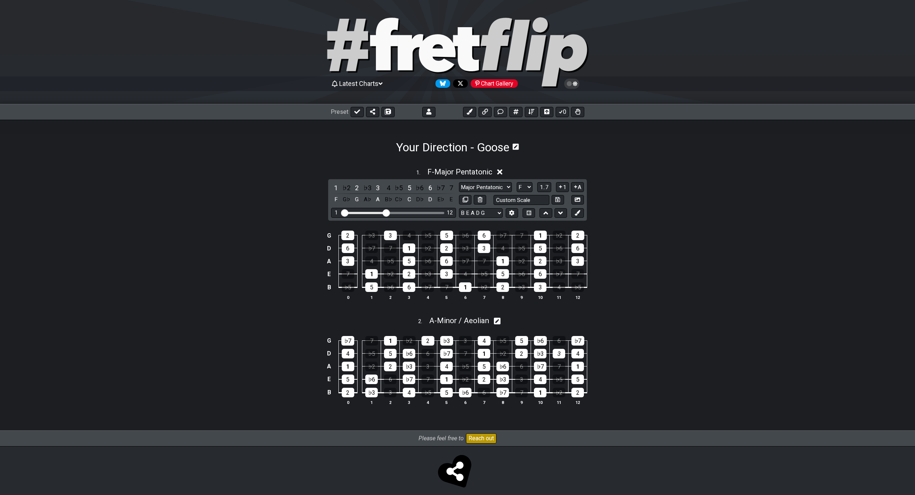
click at [324, 314] on div "2 . A - Minor / Aeolian" at bounding box center [457, 319] width 573 height 14
select select "A"
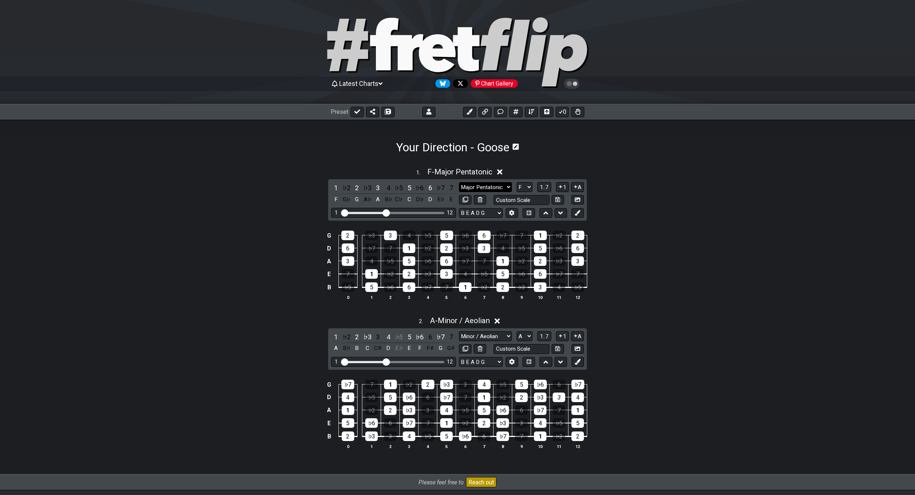
click at [505, 183] on select "New Scale New Scale Minor Pentatonic Major Pentatonic Minor Blues Major Blues M…" at bounding box center [485, 187] width 53 height 10
click at [459, 182] on select "New Scale New Scale Minor Pentatonic Major Pentatonic Minor Blues Major Blues M…" at bounding box center [485, 187] width 53 height 10
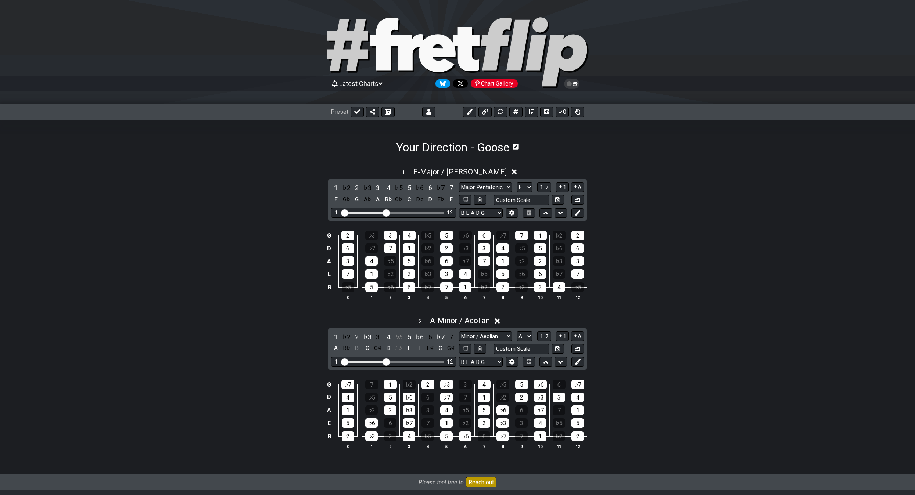
click at [273, 309] on div "G 2 ♭3 3 4 ♭5 5 ♭6 6 ♭7 7 1 ♭2 2 D 6 ♭7 7 1 ♭2 2 ♭3 3 4 ♭5 5 ♭6 6 A 3 4 ♭5 5 ♭6…" at bounding box center [457, 265] width 573 height 89
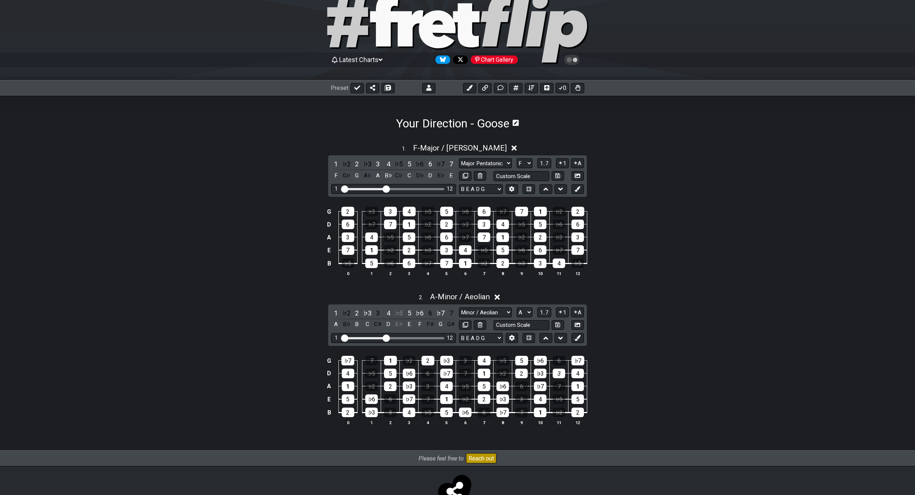
scroll to position [37, 0]
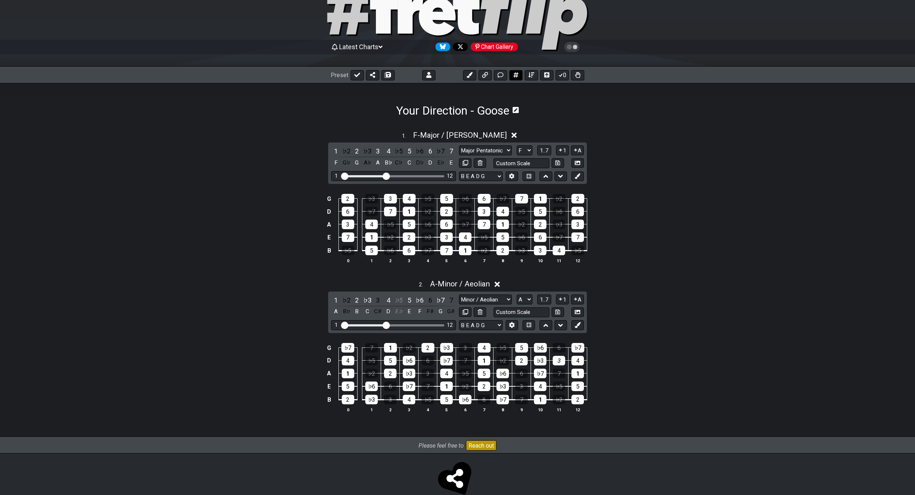
click at [515, 74] on icon at bounding box center [515, 74] width 5 height 5
select select "New Scale"
select select "A"
select select "E A D G B E"
select select "F"
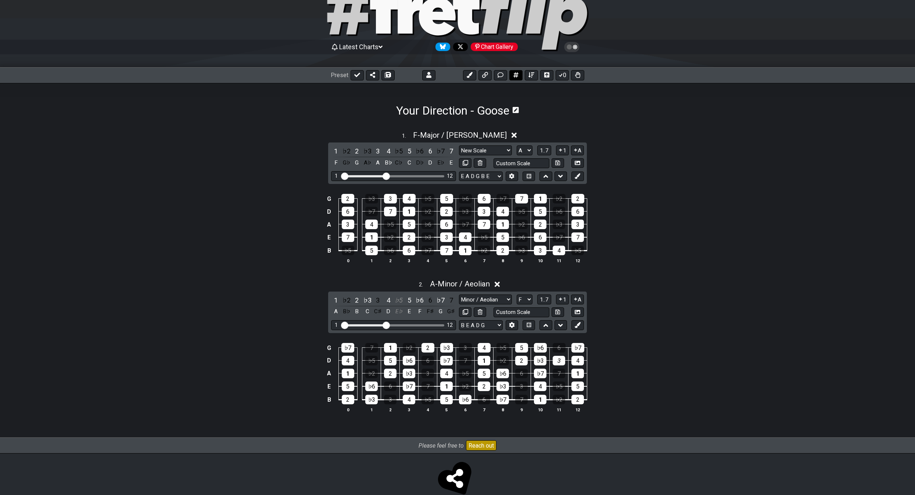
select select "Major / [PERSON_NAME]"
select select "A"
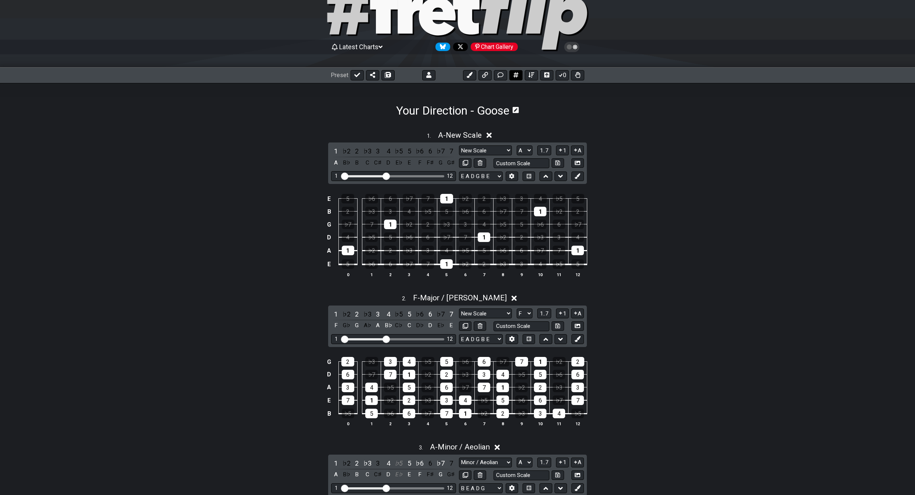
scroll to position [52, 0]
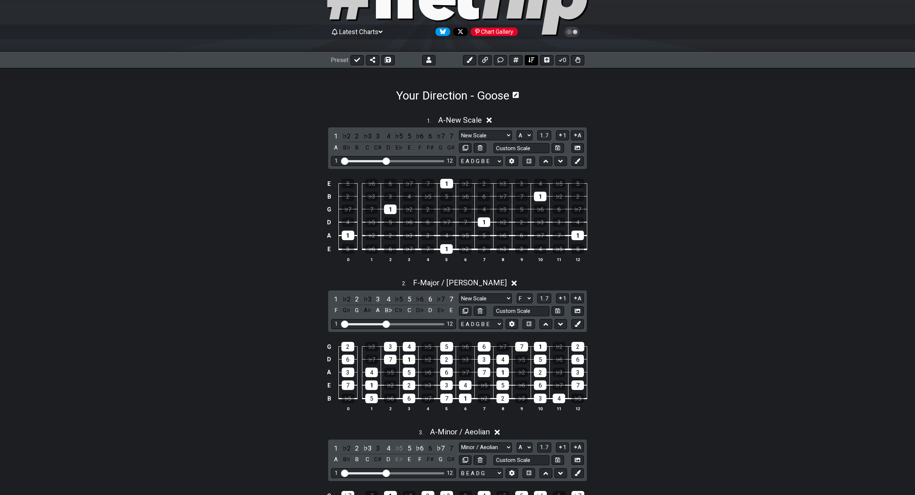
click at [531, 61] on icon at bounding box center [531, 60] width 6 height 6
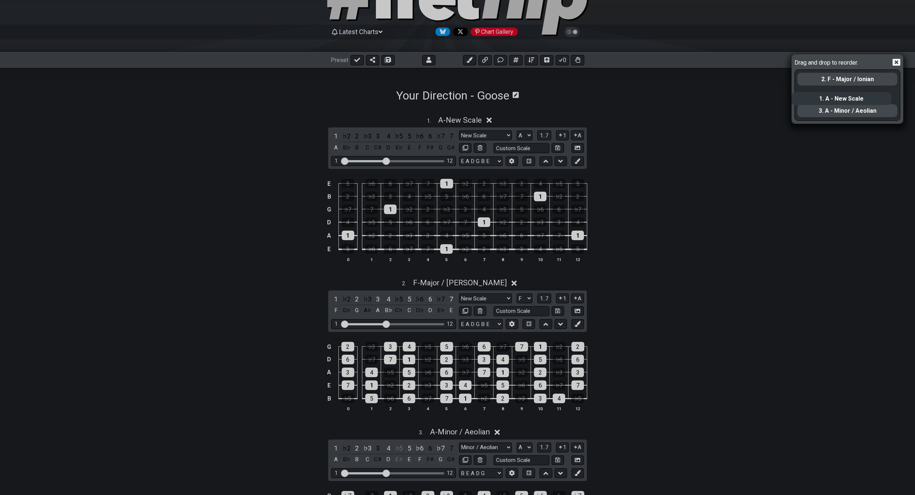
drag, startPoint x: 831, startPoint y: 81, endPoint x: 828, endPoint y: 101, distance: 20.4
click at [824, 103] on div "1. A - New Scale 2. F - Major / Ionian 3. A - Minor / Aeolian" at bounding box center [846, 95] width 101 height 50
select select "Major / [PERSON_NAME]"
select select "F"
select select "B E A D G"
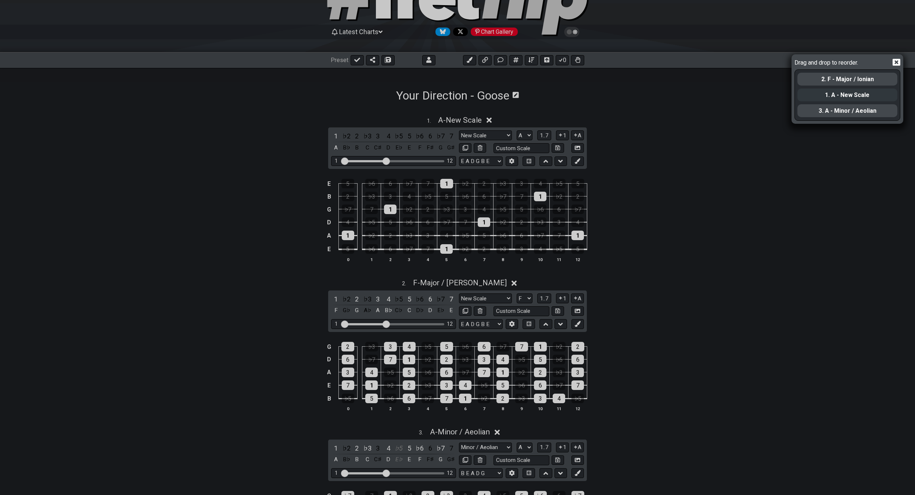
select select "New Scale"
select select "A"
select select "E A D G B E"
click at [840, 86] on div "2. F - Major / Ionian" at bounding box center [847, 79] width 100 height 13
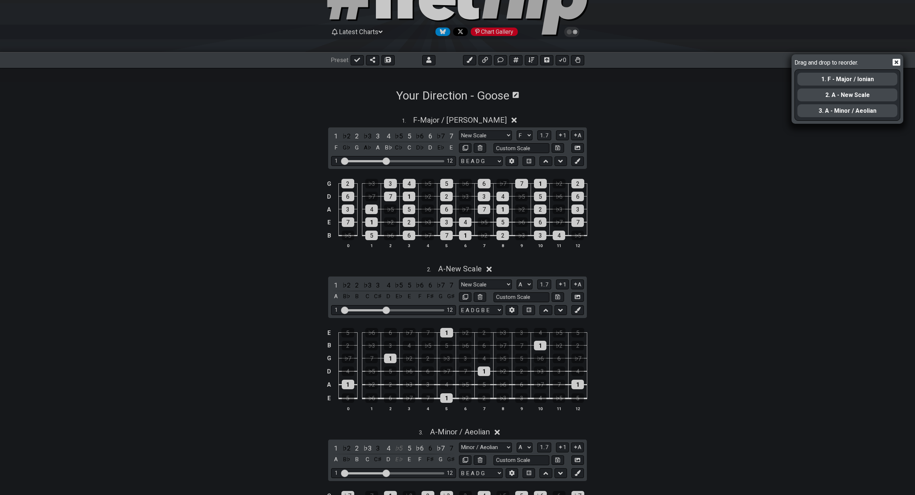
click at [674, 181] on div "Drag and drop to reorder. 1. F - Major / Ionian 2. A - New Scale 3. A - Minor /…" at bounding box center [457, 247] width 915 height 495
click at [898, 64] on icon at bounding box center [896, 62] width 8 height 7
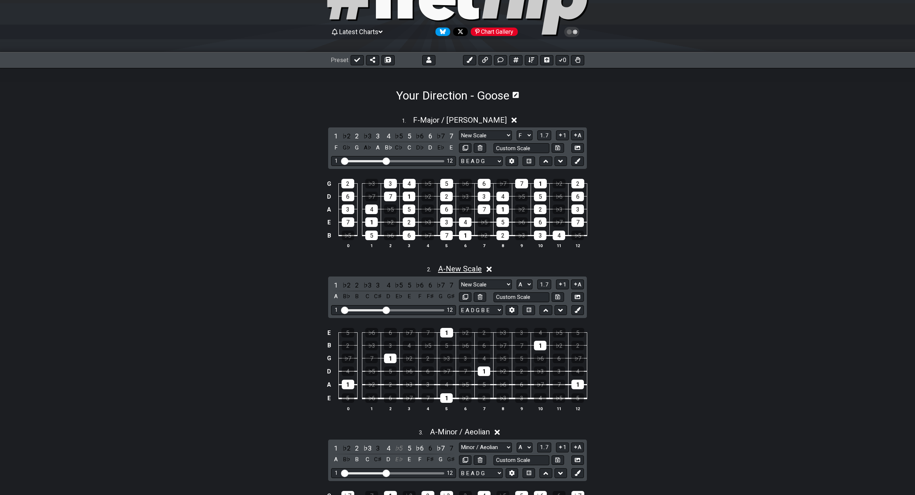
click at [467, 269] on span "A - New Scale" at bounding box center [460, 268] width 44 height 9
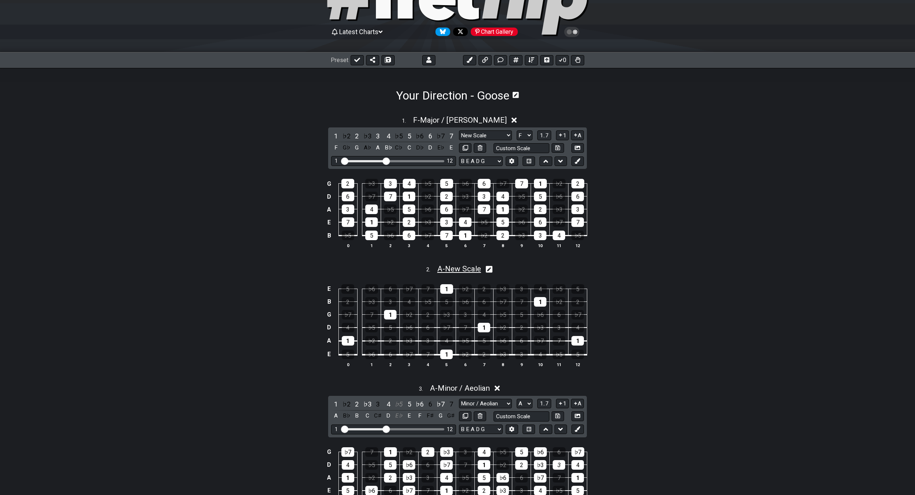
click at [467, 268] on span "A - New Scale" at bounding box center [459, 268] width 44 height 9
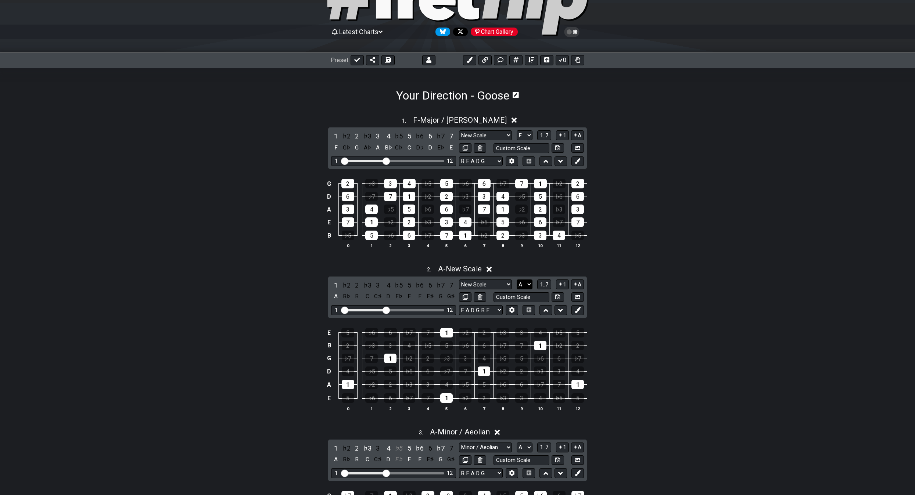
click at [520, 282] on select "A♭ A A♯ B♭ B C C♯ D♭ D D♯ E♭ E F F♯ G♭ G G♯" at bounding box center [524, 285] width 16 height 10
select select "G"
click at [516, 280] on select "A♭ A A♯ B♭ B C C♯ D♭ D D♯ E♭ E F F♯ G♭ G G♯" at bounding box center [524, 285] width 16 height 10
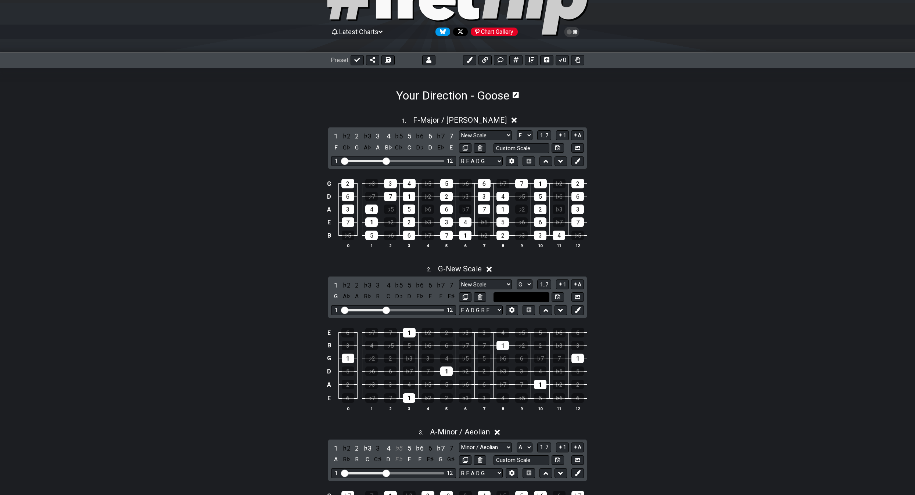
click at [533, 299] on input "text" at bounding box center [521, 297] width 56 height 10
type input "Custom Scale"
click at [508, 282] on select "New Scale New Scale Minor Pentatonic Major Pentatonic Minor Blues Major Blues M…" at bounding box center [485, 285] width 53 height 10
select select "Major / [PERSON_NAME]"
click at [459, 280] on select "New Scale New Scale Minor Pentatonic Major Pentatonic Minor Blues Major Blues M…" at bounding box center [485, 285] width 53 height 10
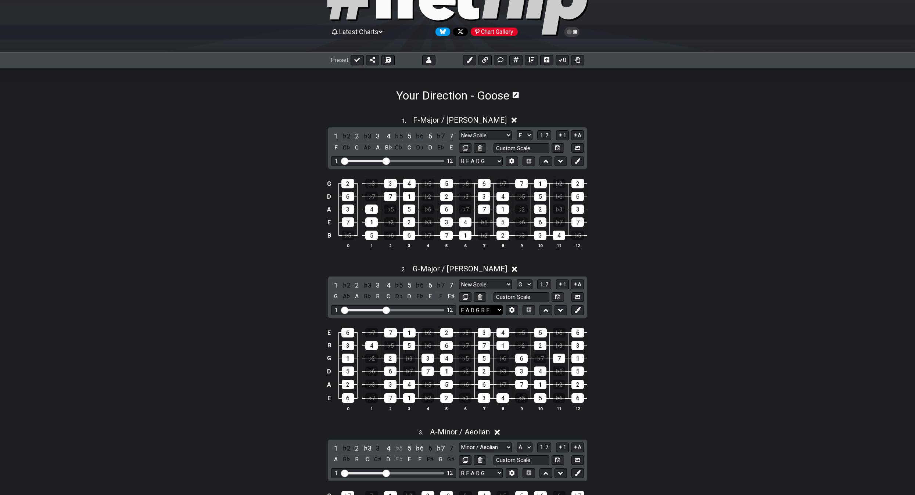
click at [494, 312] on select "E A D G B E E A D G B E E A D G B E B E A D F♯ B A D G C E A D A D G B E E♭ A♭ …" at bounding box center [481, 310] width 44 height 10
select select "B E A D G"
click at [459, 305] on select "E A D G B E E A D G B E E A D G B E B E A D F♯ B A D G C E A D A D G B E E♭ A♭ …" at bounding box center [481, 310] width 44 height 10
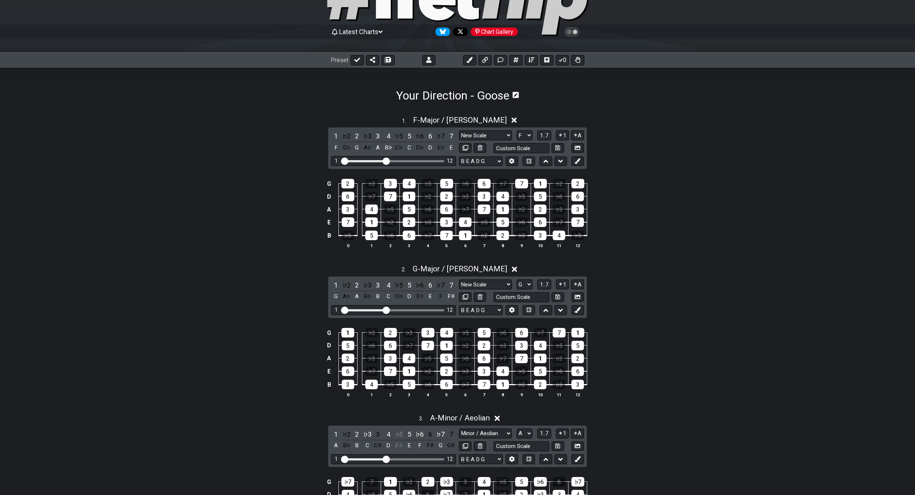
click at [253, 262] on div "2 . G - Major / Ionian" at bounding box center [457, 267] width 573 height 14
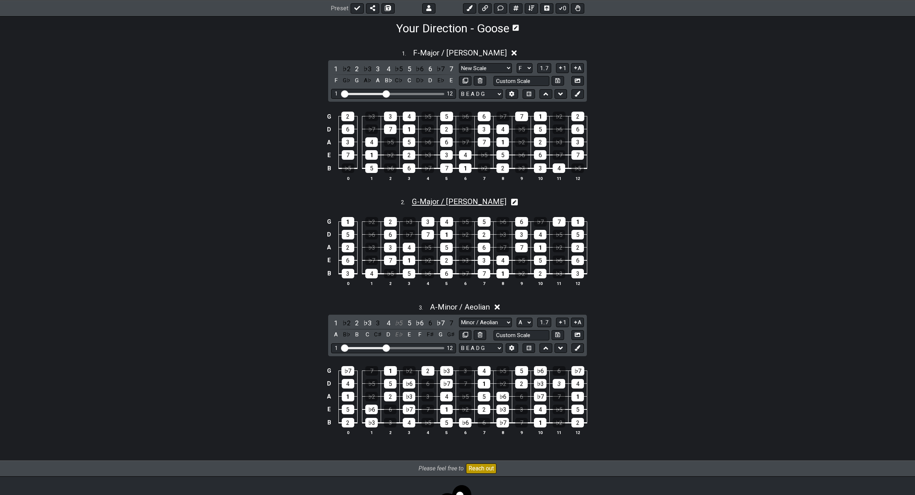
scroll to position [84, 0]
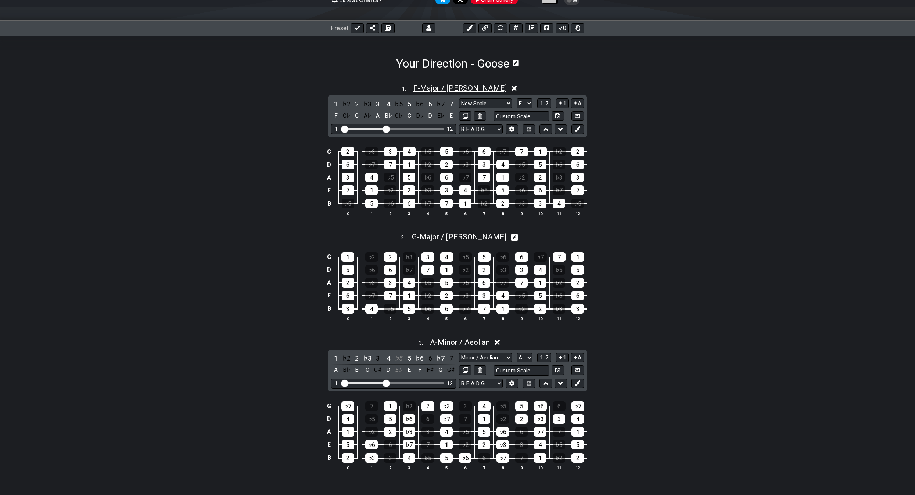
click at [453, 84] on span "F - Major / Ionian" at bounding box center [460, 88] width 94 height 9
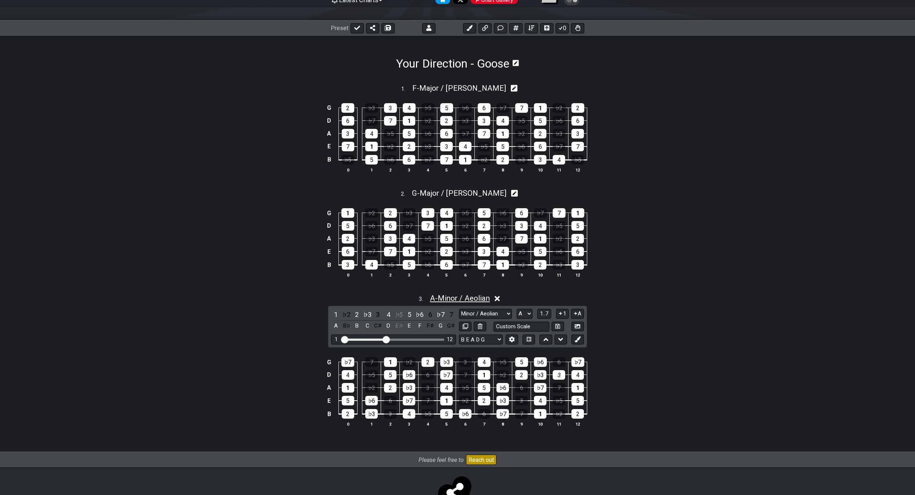
click at [473, 296] on span "A - Minor / Aeolian" at bounding box center [460, 298] width 60 height 9
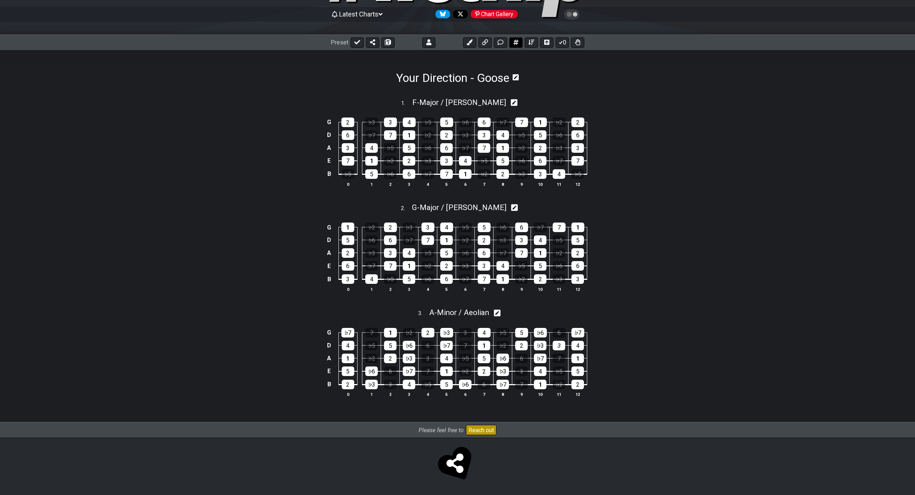
click at [517, 42] on icon at bounding box center [515, 42] width 5 height 5
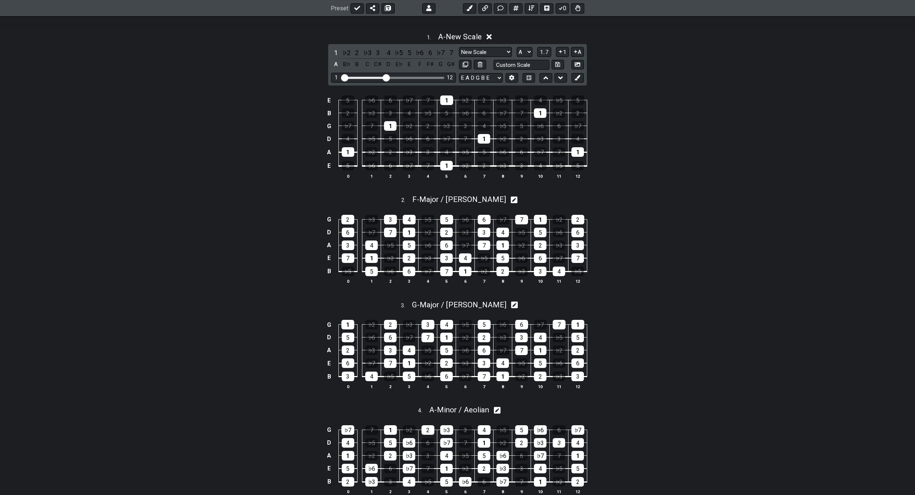
scroll to position [122, 0]
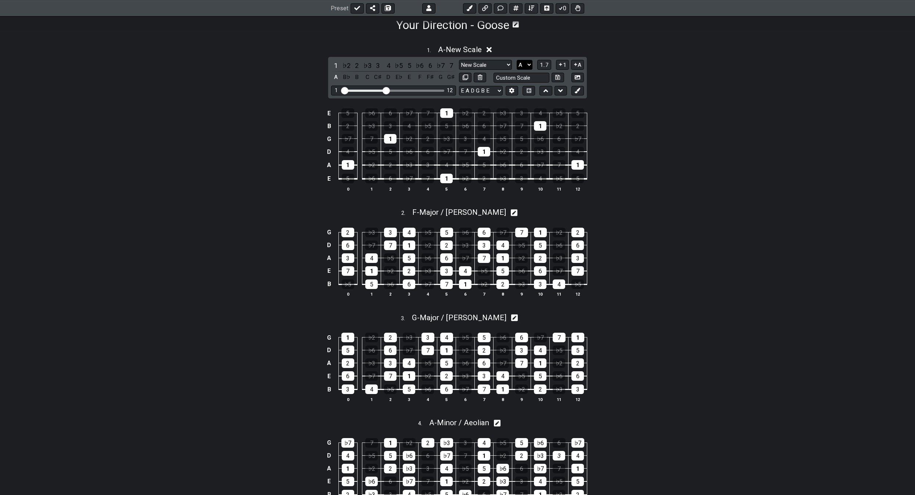
click at [525, 65] on select "A♭ A A♯ B♭ B C C♯ D♭ D D♯ E♭ E F F♯ G♭ G G♯" at bounding box center [524, 65] width 16 height 10
select select "E"
click at [516, 60] on select "A♭ A A♯ B♭ B C C♯ D♭ D D♯ E♭ E F F♯ G♭ G G♯" at bounding box center [524, 65] width 16 height 10
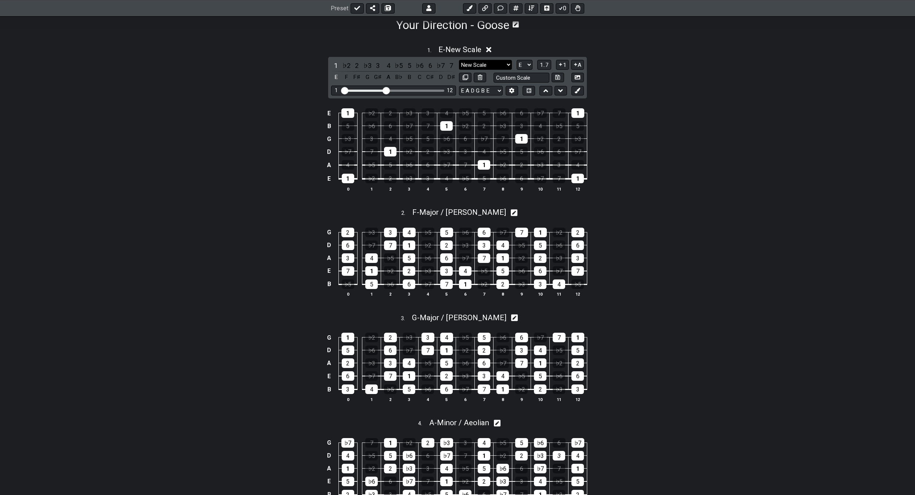
click at [500, 62] on select "New Scale New Scale Minor Pentatonic Major Pentatonic Minor Blues Major Blues M…" at bounding box center [485, 65] width 53 height 10
select select "Minor / Aeolian"
click at [459, 60] on select "New Scale New Scale Minor Pentatonic Major Pentatonic Minor Blues Major Blues M…" at bounding box center [485, 65] width 53 height 10
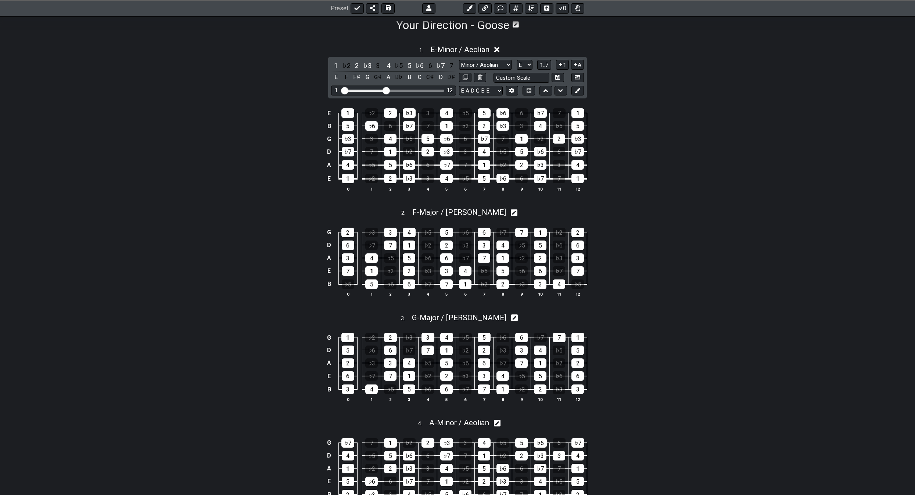
click at [471, 83] on div "1 ♭2 2 ♭3 3 4 ♭5 5 ♭6 6 ♭7 7 E F F♯ G G♯ A B♭ B C C♯ D D♯ New Scale New Scale M…" at bounding box center [457, 78] width 259 height 42
click at [471, 86] on select "E A D G B E E A D G B E E A D G B E B E A D F♯ B A D G C E A D A D G B E E♭ A♭ …" at bounding box center [481, 91] width 44 height 10
select select "B E A D G"
click at [459, 86] on select "E A D G B E E A D G B E E A D G B E B E A D F♯ B A D G C E A D A D G B E E♭ A♭ …" at bounding box center [481, 91] width 44 height 10
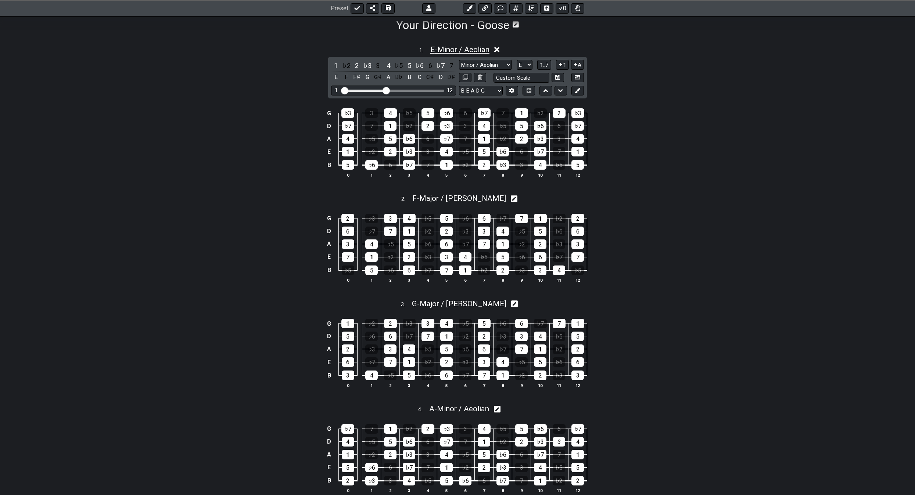
click at [454, 45] on span "E - Minor / Aeolian" at bounding box center [459, 49] width 59 height 9
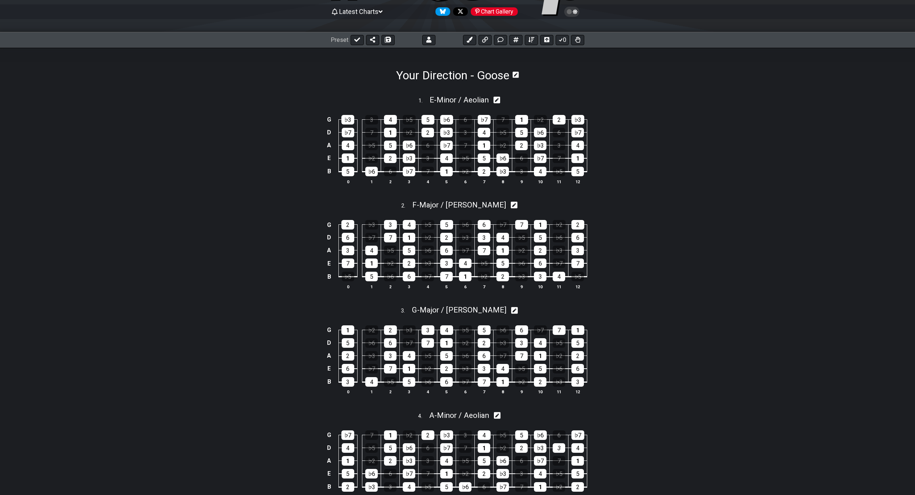
scroll to position [73, 0]
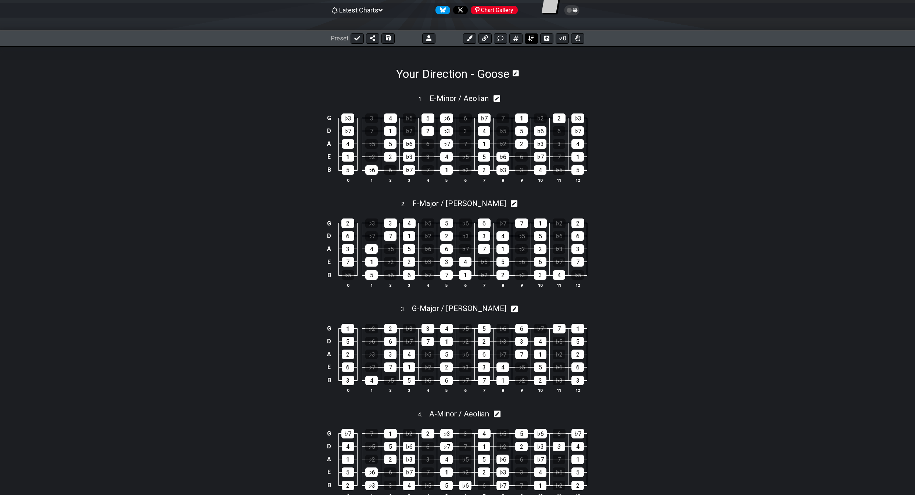
click at [529, 41] on icon at bounding box center [531, 38] width 6 height 6
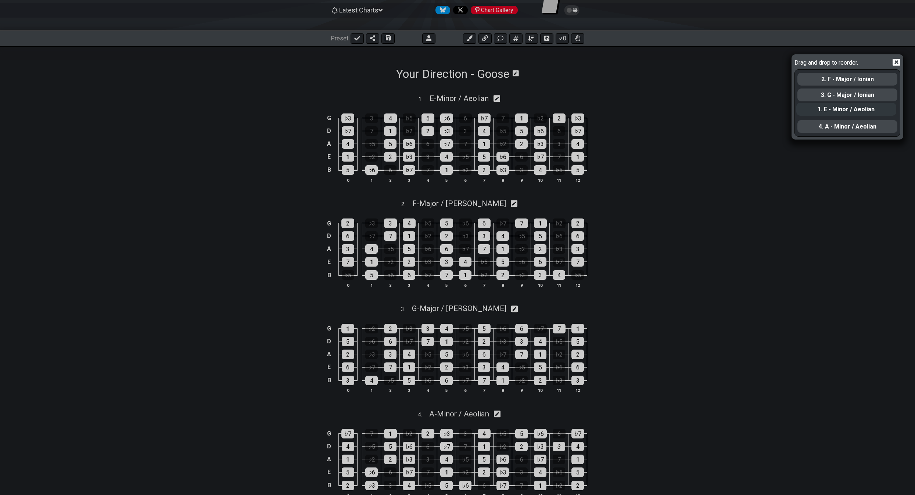
drag, startPoint x: 823, startPoint y: 81, endPoint x: 822, endPoint y: 113, distance: 32.0
click at [822, 113] on div "1. E - Minor / Aeolian 2. F - Major / Ionian 3. G - Major / Ionian 4. A - Minor…" at bounding box center [846, 103] width 101 height 66
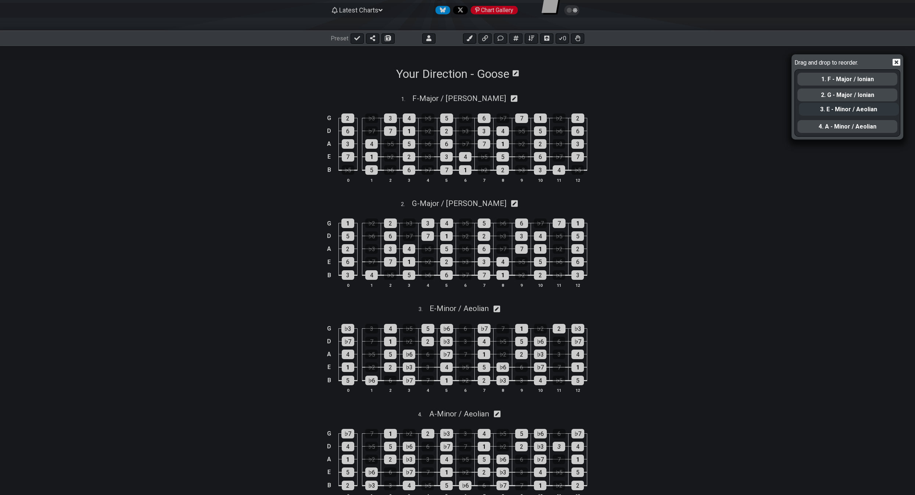
drag, startPoint x: 830, startPoint y: 94, endPoint x: 830, endPoint y: 90, distance: 4.1
click at [830, 90] on div "1. F - Major / Ionian 2. G - Major / Ionian 3. E - Minor / Aeolian 4. A - Minor…" at bounding box center [846, 103] width 101 height 66
drag, startPoint x: 843, startPoint y: 95, endPoint x: 838, endPoint y: 77, distance: 18.9
click at [837, 76] on div "1. F - Major / Ionian 2. G - Major / Ionian 3. E - Minor / Aeolian 4. A - Minor…" at bounding box center [846, 103] width 101 height 66
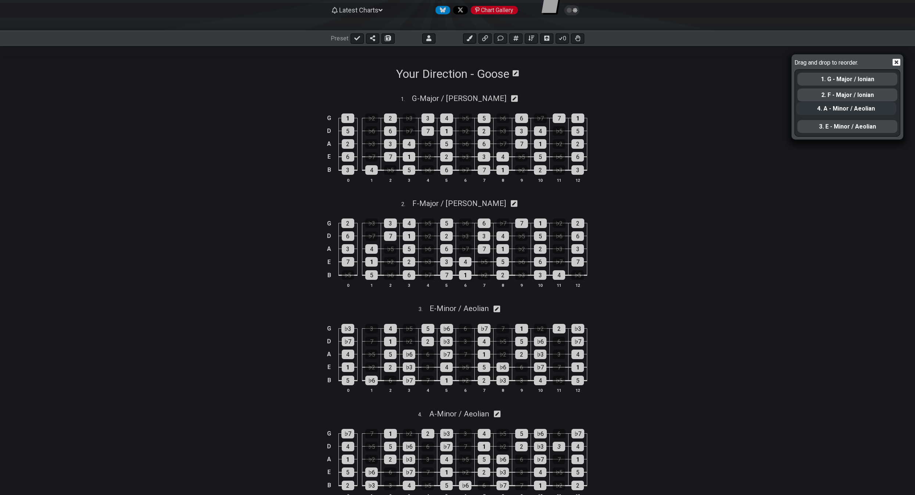
drag, startPoint x: 843, startPoint y: 126, endPoint x: 841, endPoint y: 106, distance: 20.4
click at [841, 106] on div "1. G - Major / Ionian 2. F - Major / Ionian 3. E - Minor / Aeolian 4. A - Minor…" at bounding box center [846, 103] width 101 height 66
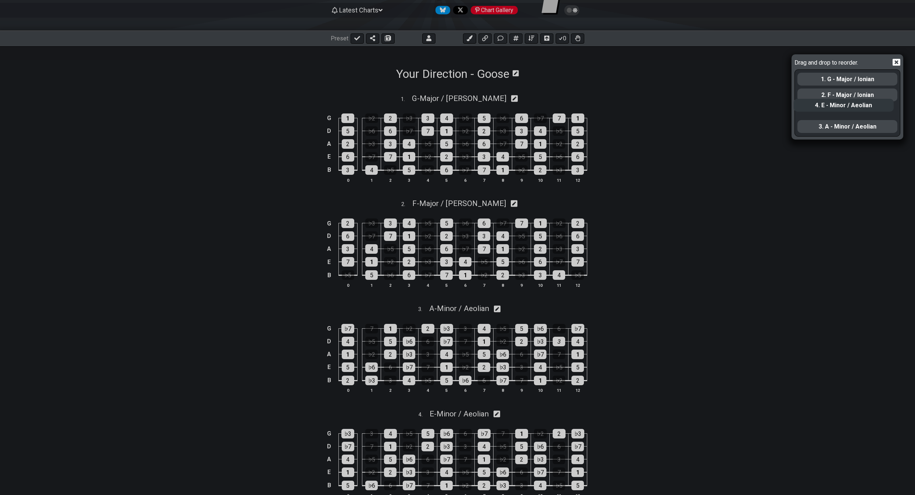
drag, startPoint x: 840, startPoint y: 125, endPoint x: 835, endPoint y: 101, distance: 23.6
click at [835, 101] on div "1. G - Major / Ionian 2. F - Major / Ionian 3. A - Minor / Aeolian 4. E - Minor…" at bounding box center [846, 103] width 101 height 66
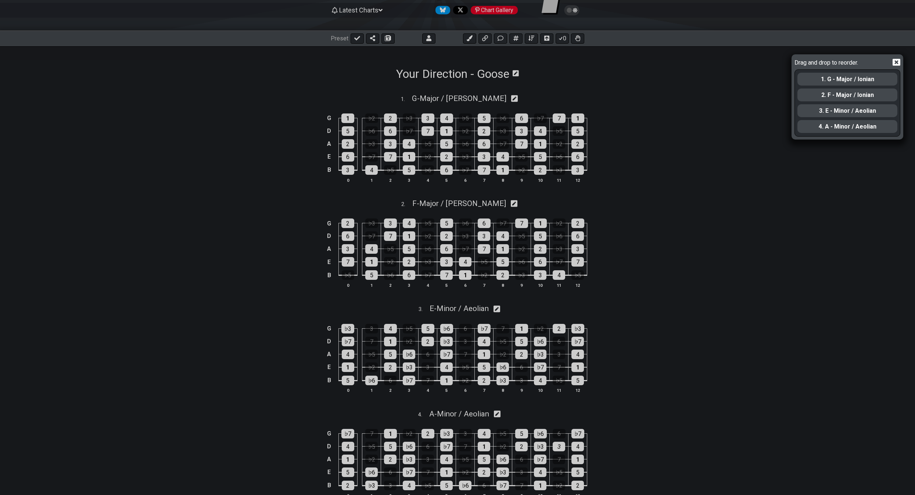
click at [852, 97] on div "2. F - Major / Ionian" at bounding box center [847, 95] width 100 height 13
click at [897, 64] on icon at bounding box center [896, 62] width 8 height 8
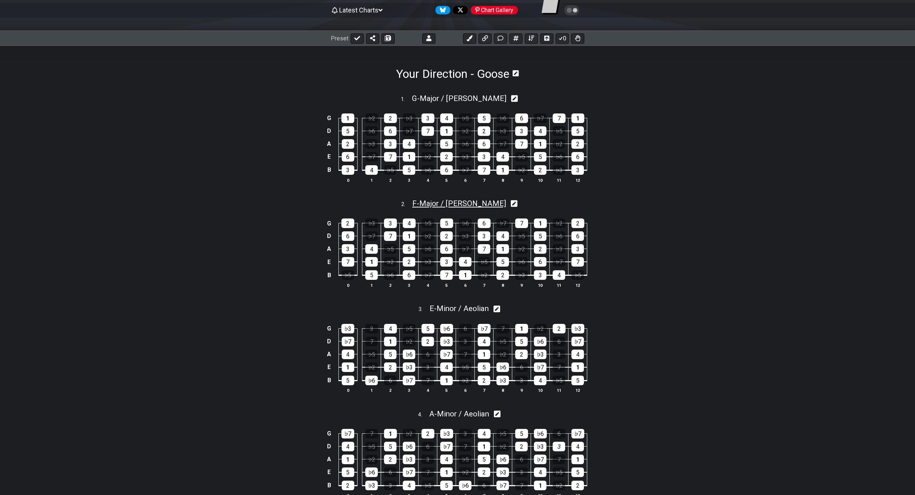
click at [474, 202] on span "F - Major / Ionian" at bounding box center [459, 203] width 94 height 9
select select "Major / [PERSON_NAME]"
select select "F"
select select "B E A D G"
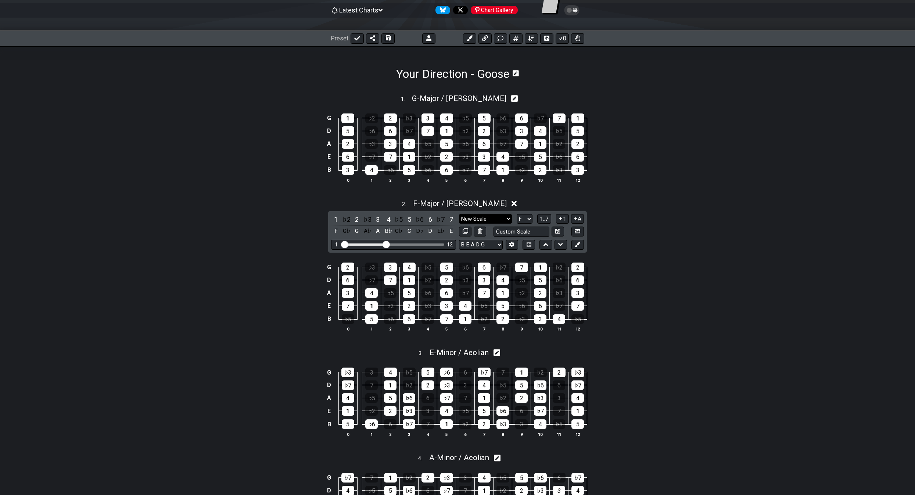
click at [483, 221] on select "New Scale New Scale Minor Pentatonic Major Pentatonic Minor Blues Major Blues M…" at bounding box center [485, 219] width 53 height 10
click at [687, 192] on div "G 1 ♭2 2 ♭3 3 4 ♭5 5 ♭6 6 ♭7 7 1 D 5 ♭6 6 ♭7 7 1 ♭2 2 ♭3 3 4 ♭5 5 A 2 ♭3 3 4 ♭5…" at bounding box center [457, 148] width 573 height 89
click at [467, 200] on span "F - Major / Ionian" at bounding box center [460, 203] width 94 height 9
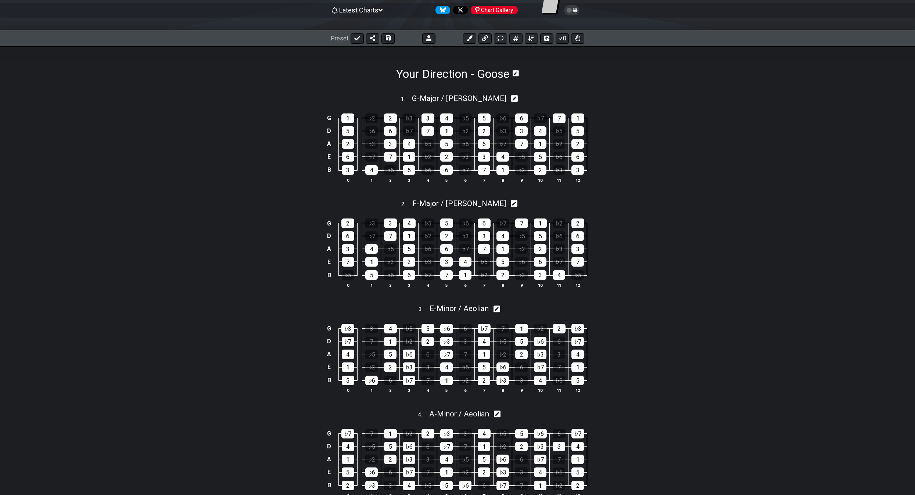
click at [734, 194] on div "1 . G - Major / Ionian G 1 ♭2 2 ♭3 3 4 ♭5 5 ♭6 6 ♭7 7 1 D 5 ♭6 6 ♭7 7 1 ♭2 2 ♭3…" at bounding box center [457, 302] width 573 height 443
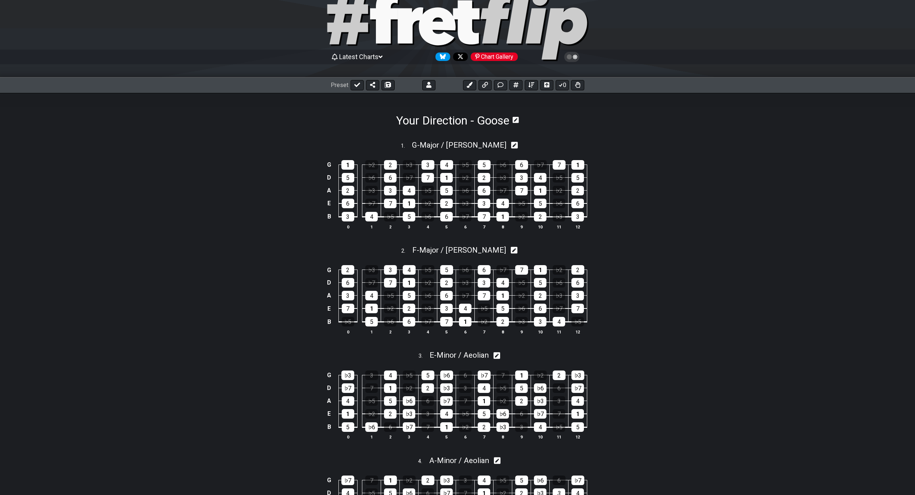
scroll to position [0, 0]
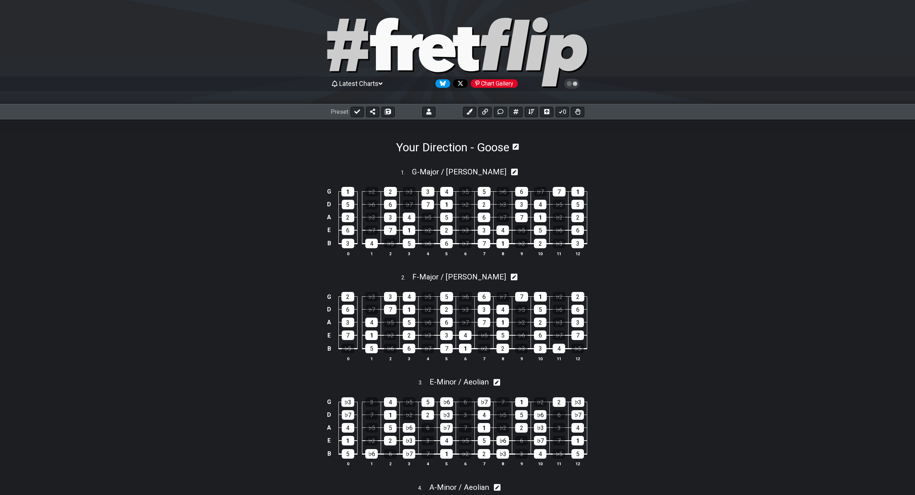
drag, startPoint x: 388, startPoint y: 112, endPoint x: 395, endPoint y: 116, distance: 7.7
click at [388, 112] on icon at bounding box center [387, 112] width 5 height 6
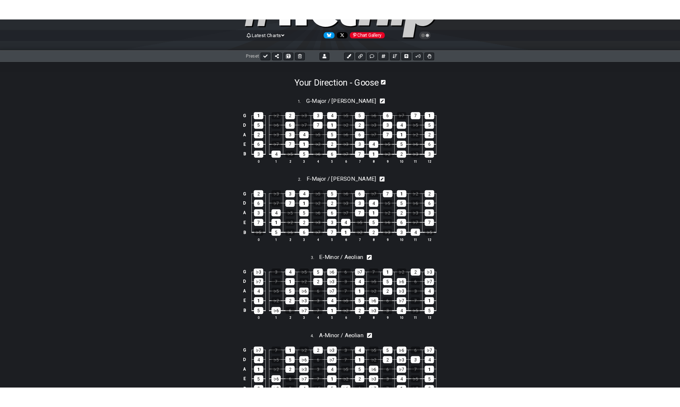
scroll to position [59, 0]
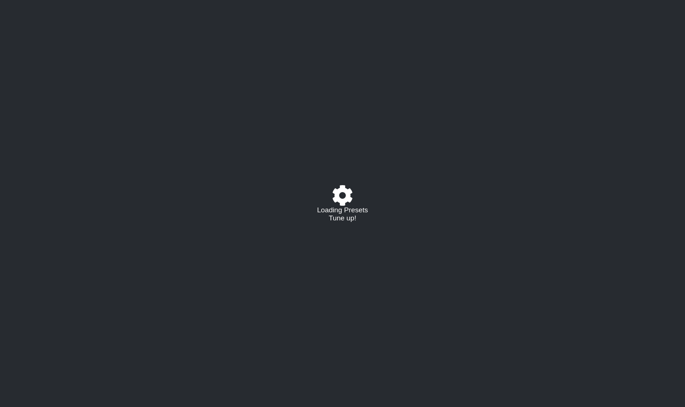
select select "/022BM8QSA"
